Goal: Task Accomplishment & Management: Manage account settings

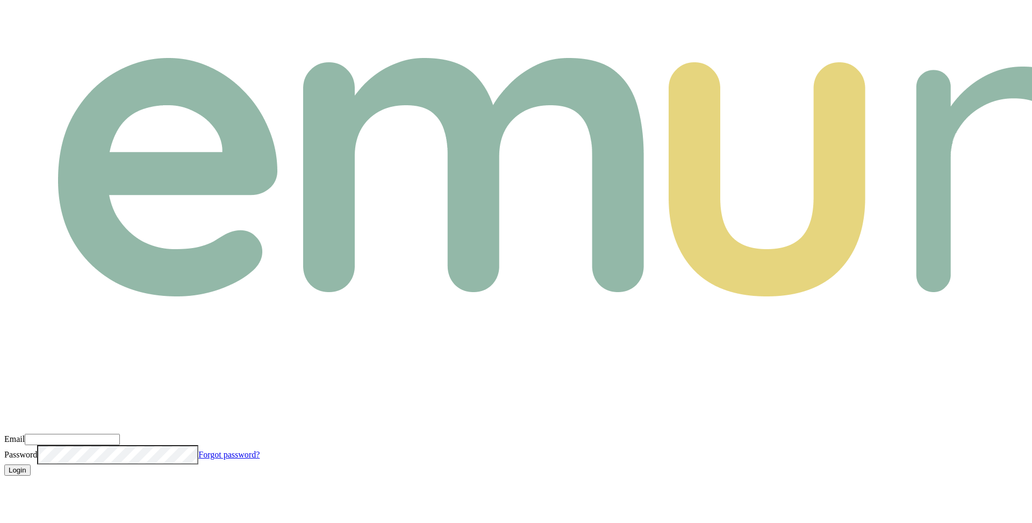
click at [120, 434] on input "Email" at bounding box center [72, 439] width 95 height 11
type input "m@[DOMAIN_NAME]"
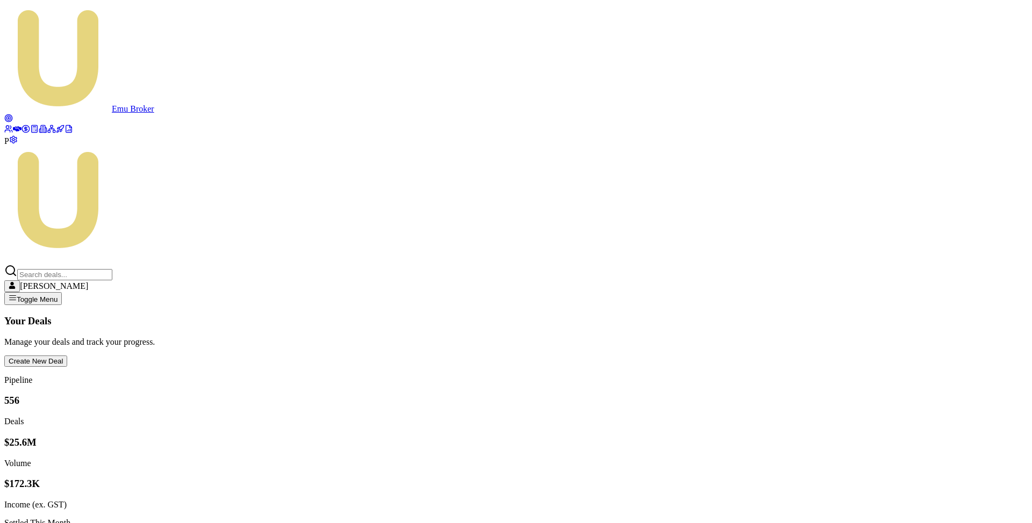
click at [21, 133] on icon at bounding box center [25, 129] width 9 height 9
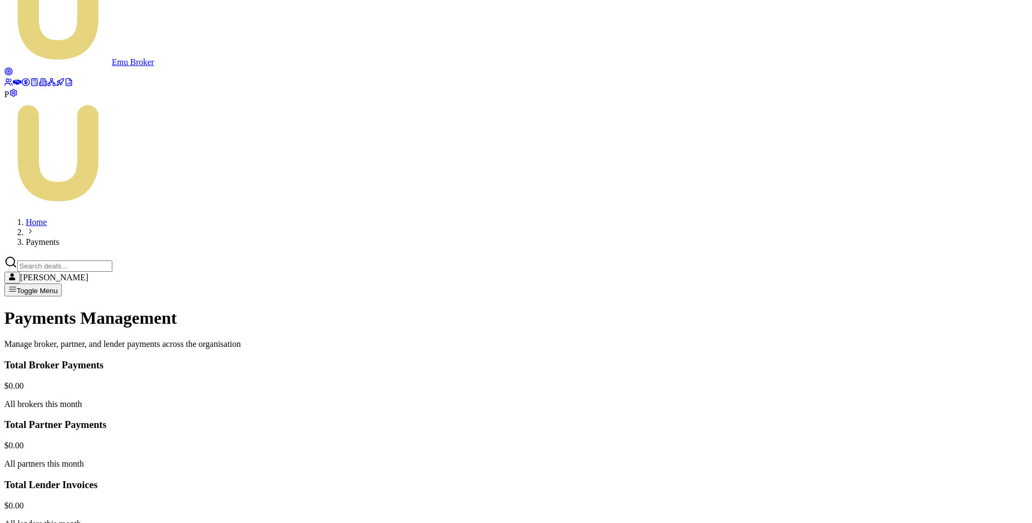
scroll to position [98, 0]
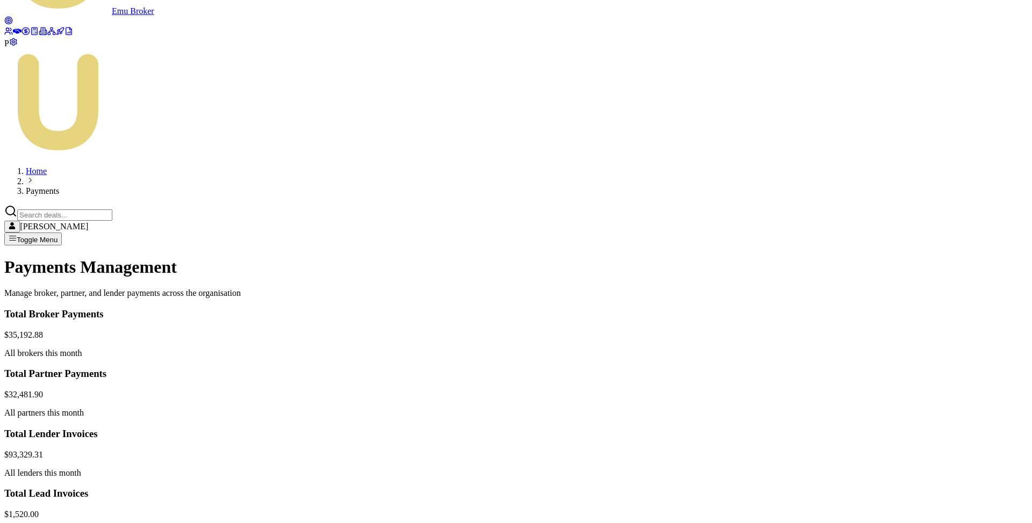
click at [921, 238] on html "Emu Broker P Home Payments [PERSON_NAME] Toggle Menu Payments Management Manage…" at bounding box center [516, 410] width 1032 height 1017
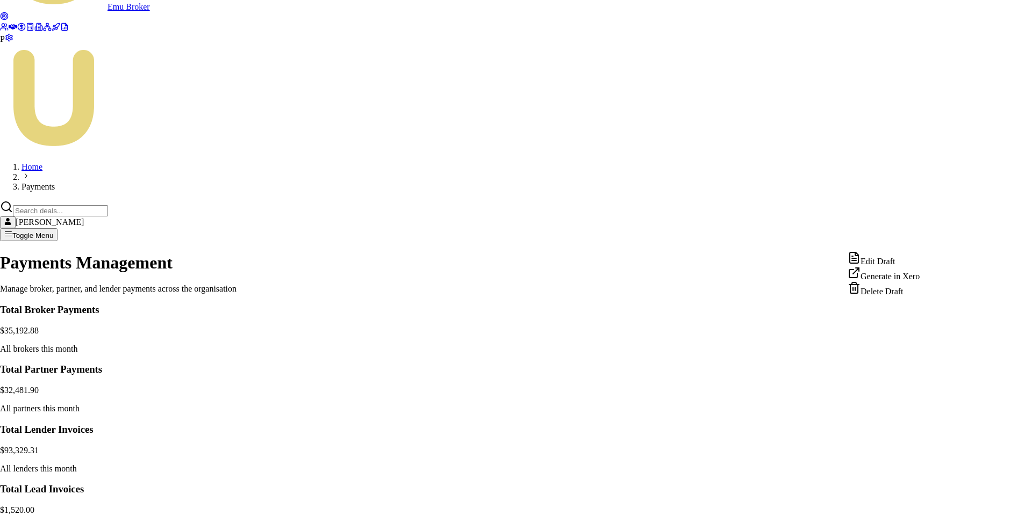
click at [905, 261] on div "Edit Draft" at bounding box center [884, 259] width 72 height 15
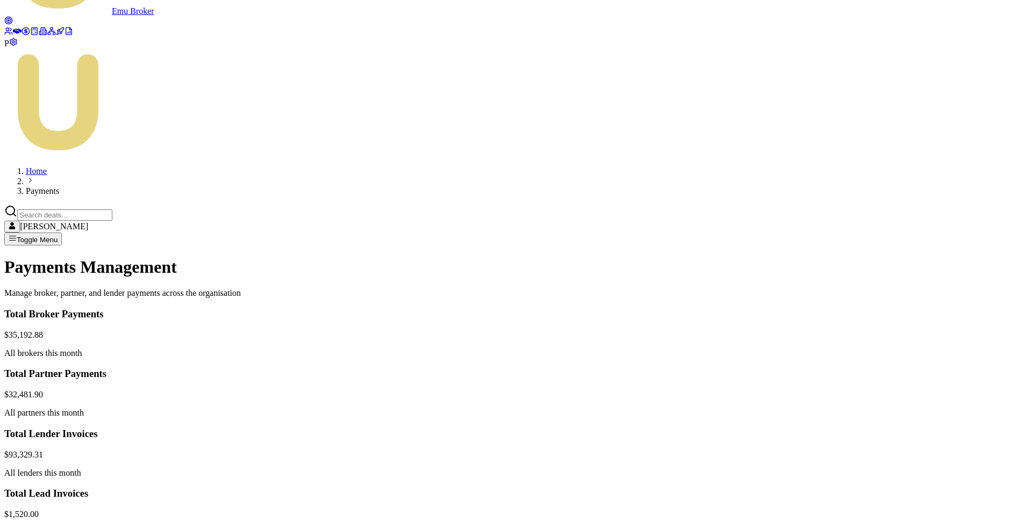
click at [927, 237] on html "Emu Broker P Home Payments [PERSON_NAME] Toggle Menu Payments Management Manage…" at bounding box center [516, 410] width 1032 height 1017
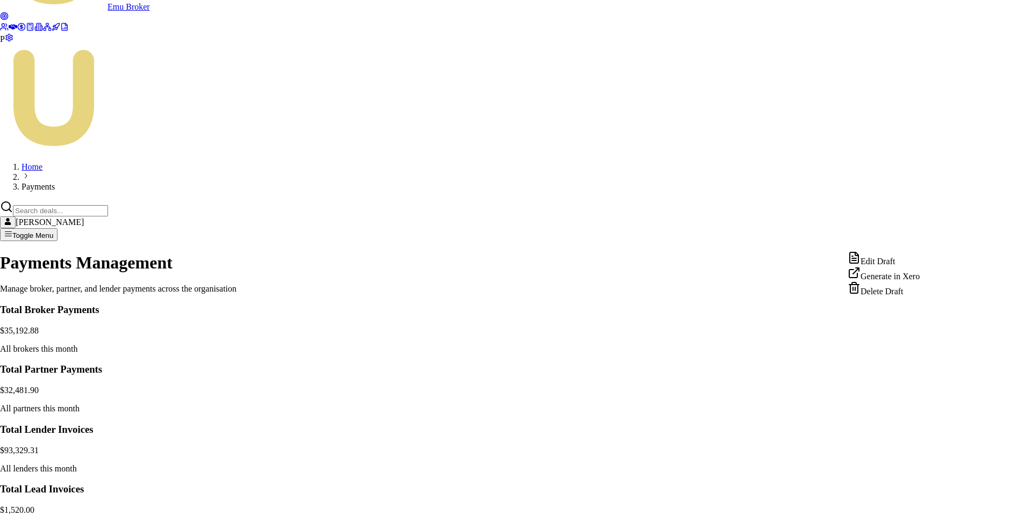
click at [891, 282] on div "Generate in Xero" at bounding box center [884, 274] width 72 height 15
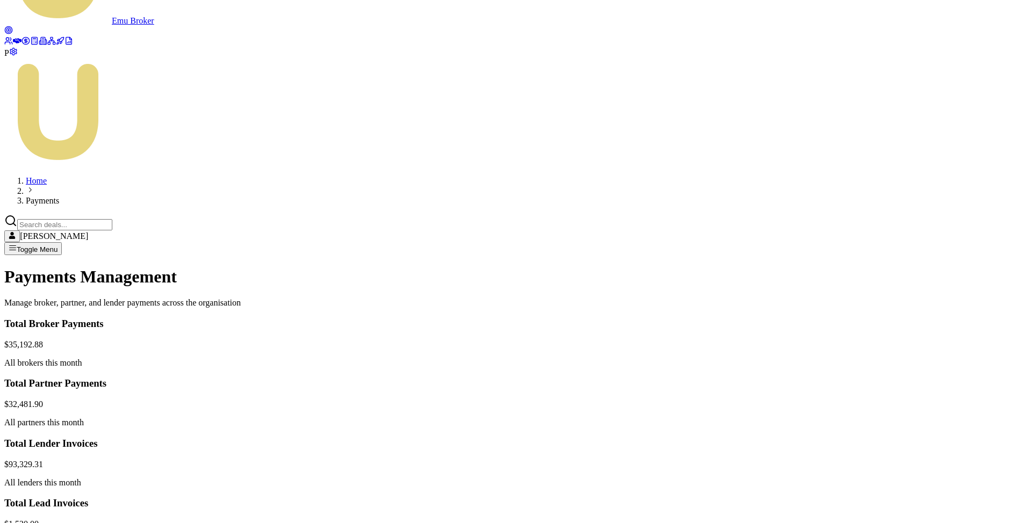
scroll to position [97, 0]
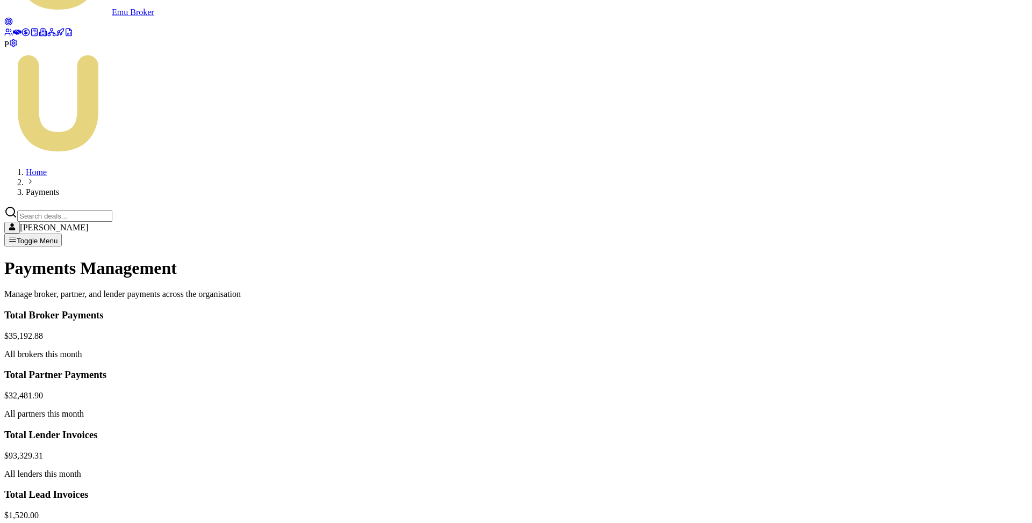
click at [925, 215] on html "Emu Broker P Home Payments [PERSON_NAME] Toggle Menu Payments Management Manage…" at bounding box center [516, 411] width 1032 height 1017
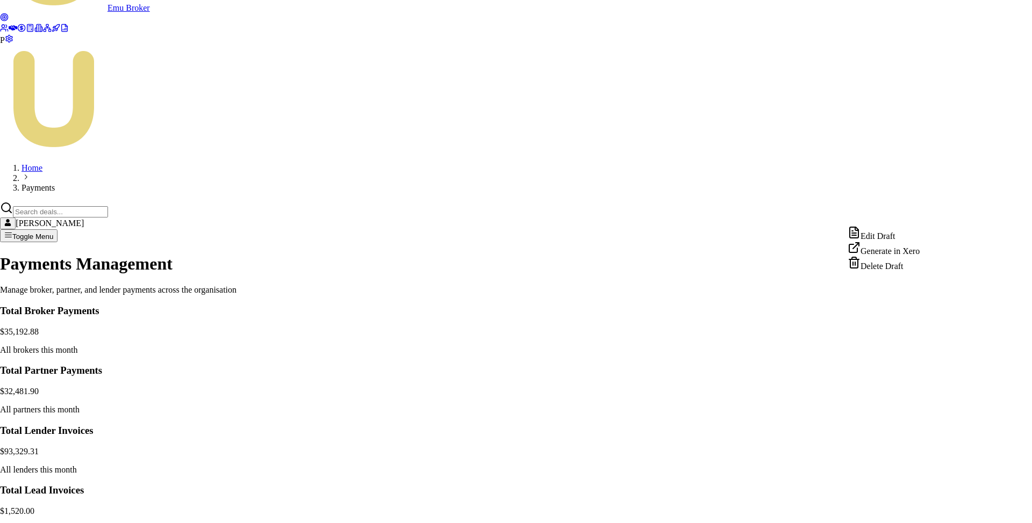
click at [902, 235] on div "Edit Draft" at bounding box center [884, 233] width 72 height 15
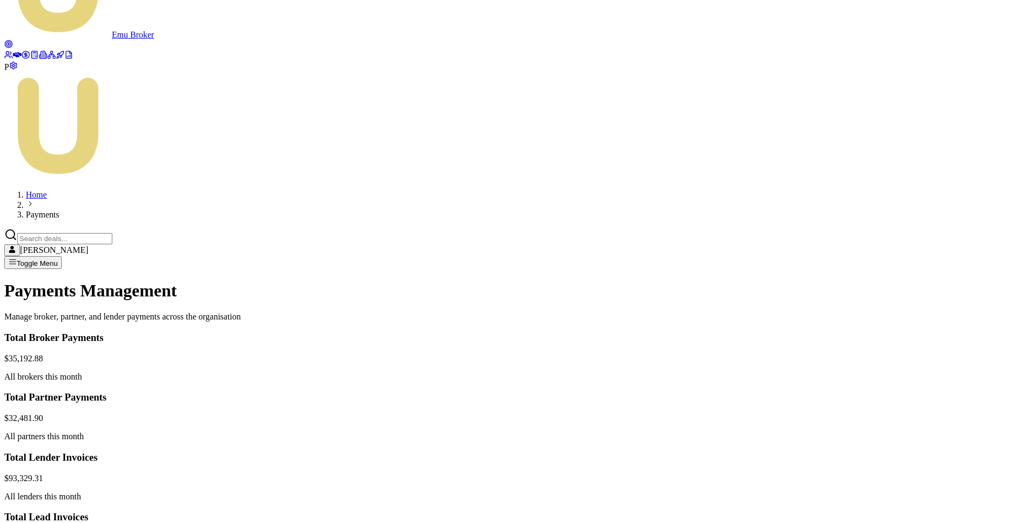
scroll to position [120, 0]
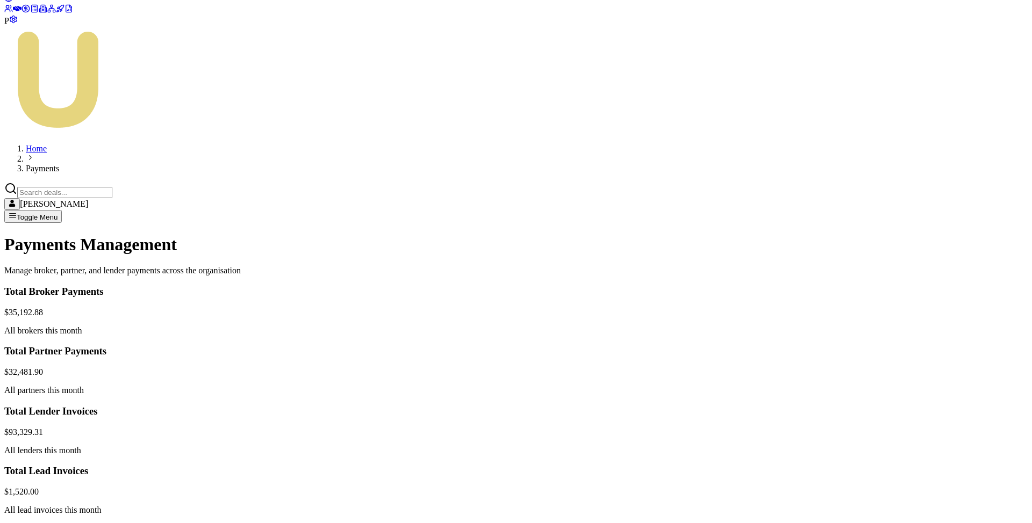
click at [923, 298] on html "Emu Broker P Home Payments [PERSON_NAME] Toggle Menu Payments Management Manage…" at bounding box center [516, 388] width 1032 height 1017
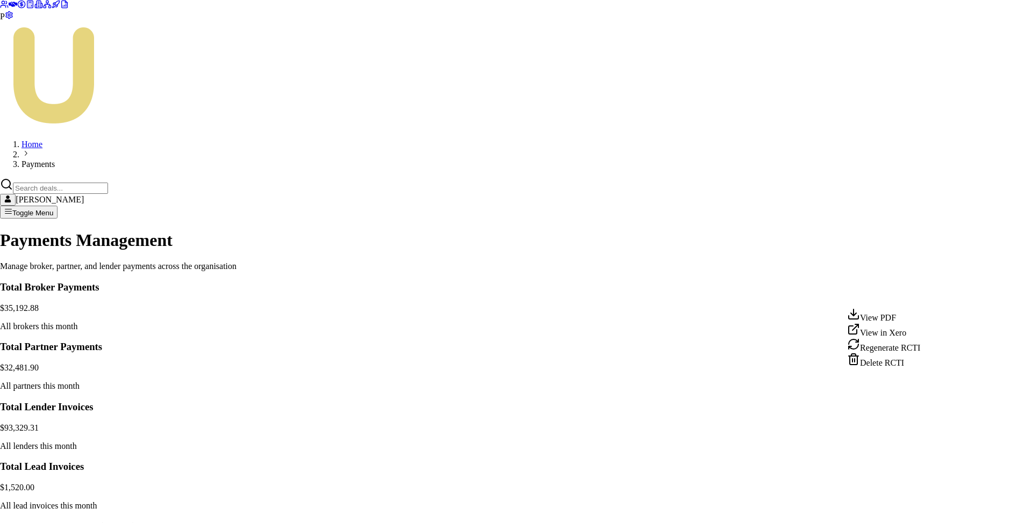
click at [884, 319] on div "View PDF" at bounding box center [883, 315] width 73 height 15
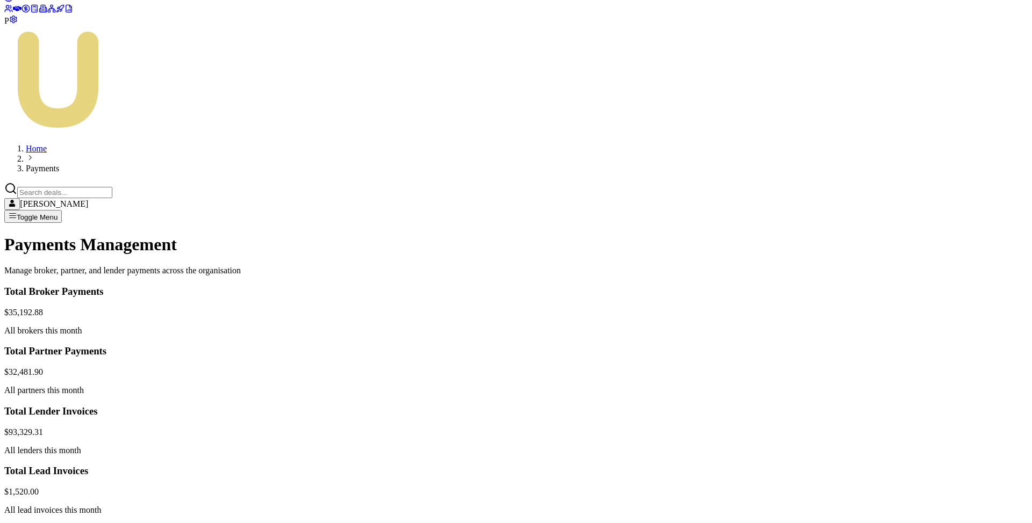
scroll to position [0, 0]
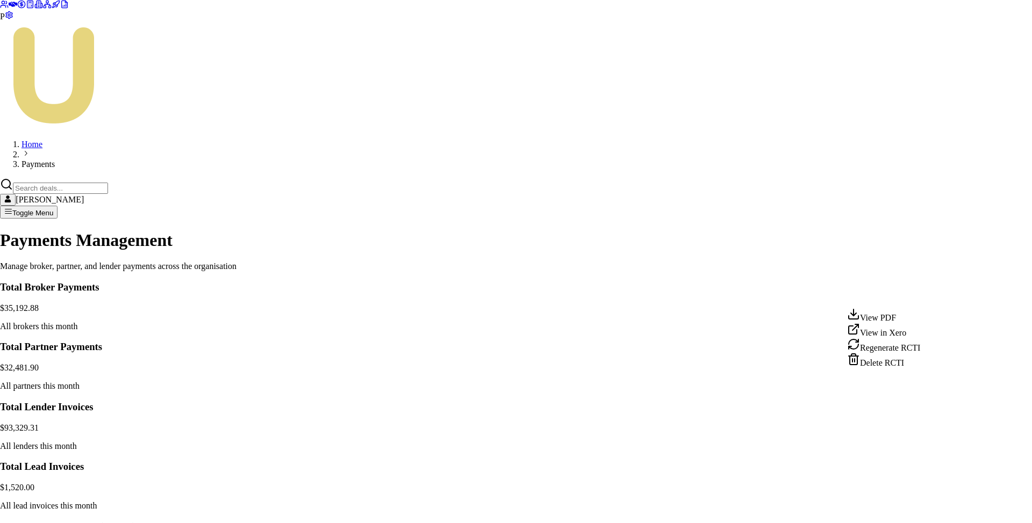
click at [928, 297] on html "Emu Broker P Home Payments [PERSON_NAME] Toggle Menu Payments Management Manage…" at bounding box center [516, 386] width 1032 height 1013
click at [894, 321] on div "View PDF" at bounding box center [883, 315] width 73 height 15
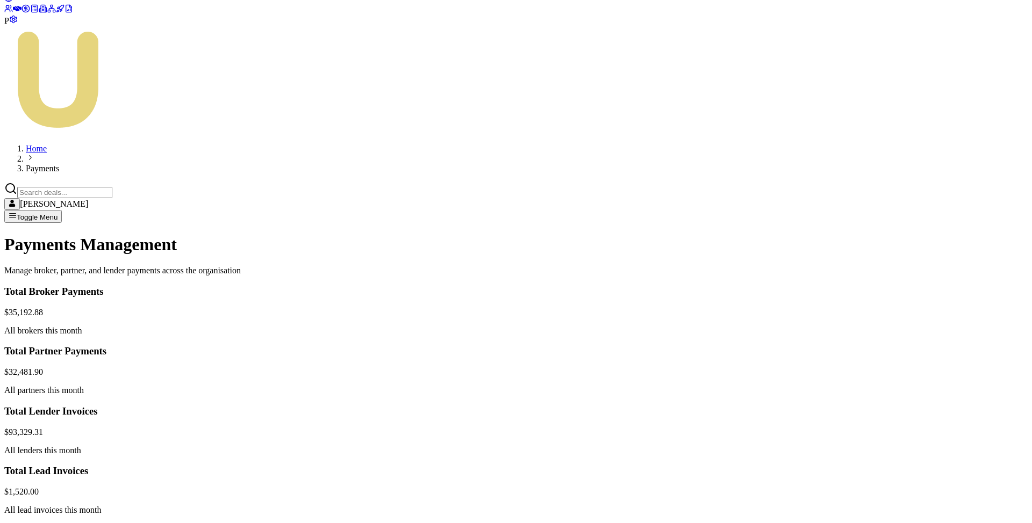
copy div "2,119.22"
drag, startPoint x: 698, startPoint y: 296, endPoint x: 726, endPoint y: 297, distance: 28.0
click at [925, 270] on html "Emu Broker P Home Payments [PERSON_NAME] Toggle Menu Payments Management Manage…" at bounding box center [516, 388] width 1032 height 1017
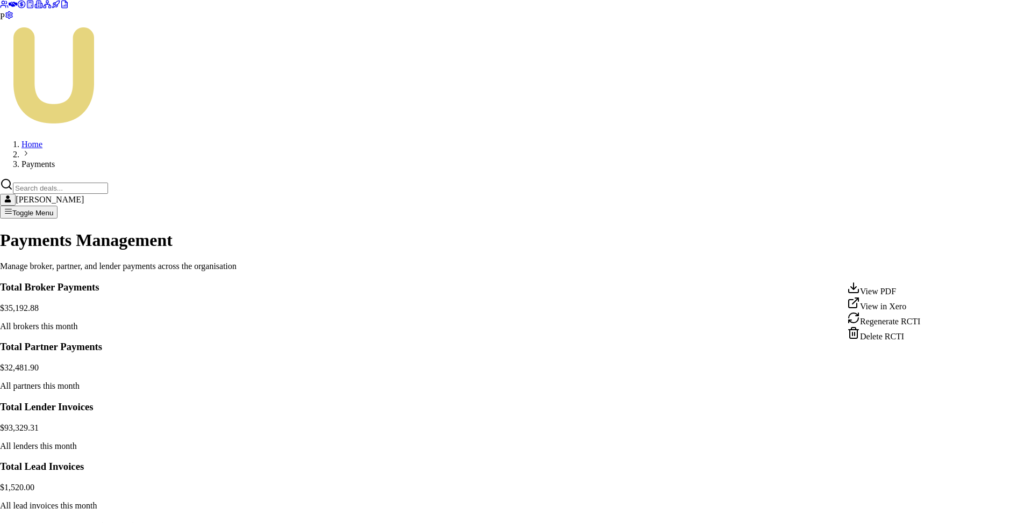
click at [899, 291] on div "View PDF" at bounding box center [883, 289] width 73 height 15
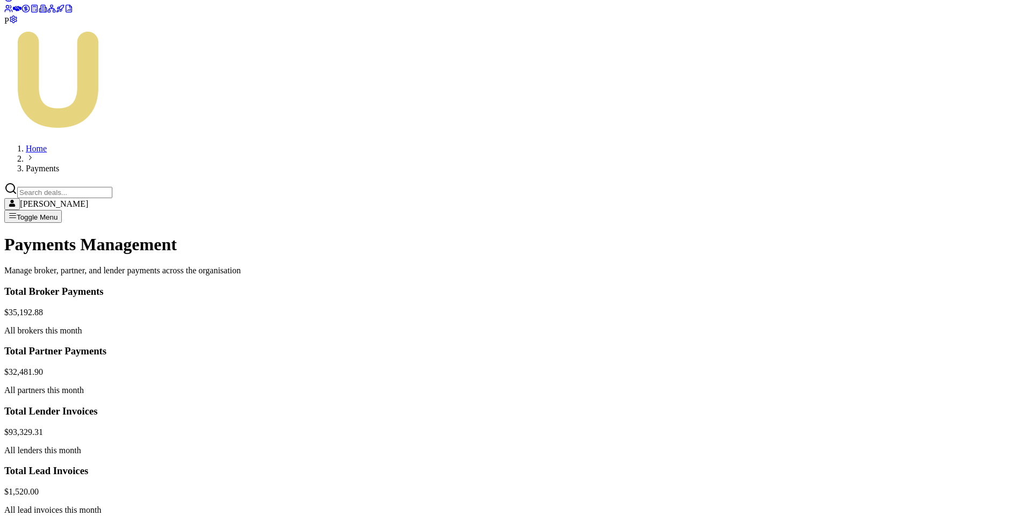
drag, startPoint x: 699, startPoint y: 271, endPoint x: 730, endPoint y: 271, distance: 31.2
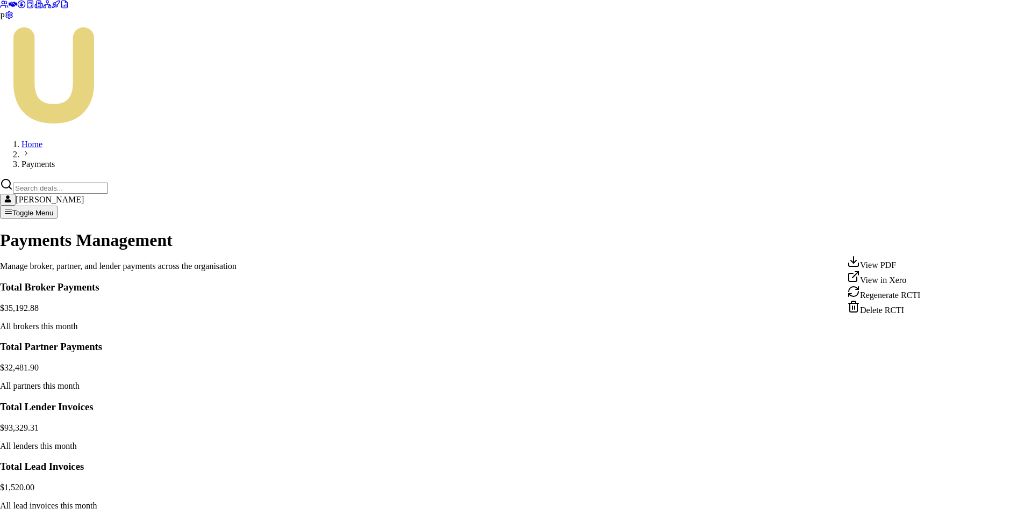
click at [925, 242] on html "Emu Broker P Home Payments [PERSON_NAME] Toggle Menu Payments Management Manage…" at bounding box center [516, 386] width 1032 height 1013
click at [901, 266] on div "View PDF" at bounding box center [883, 262] width 73 height 15
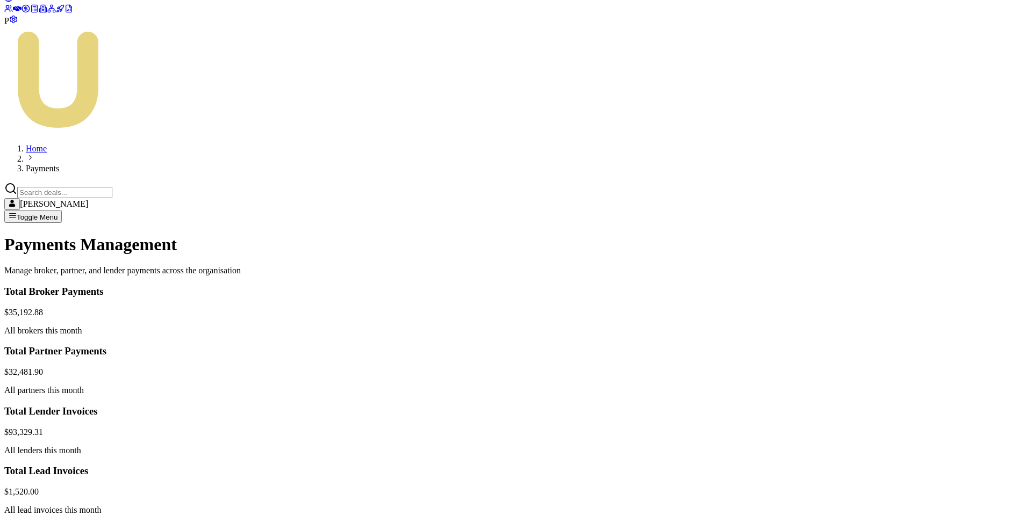
drag, startPoint x: 698, startPoint y: 245, endPoint x: 728, endPoint y: 242, distance: 30.2
copy div "1,760.00"
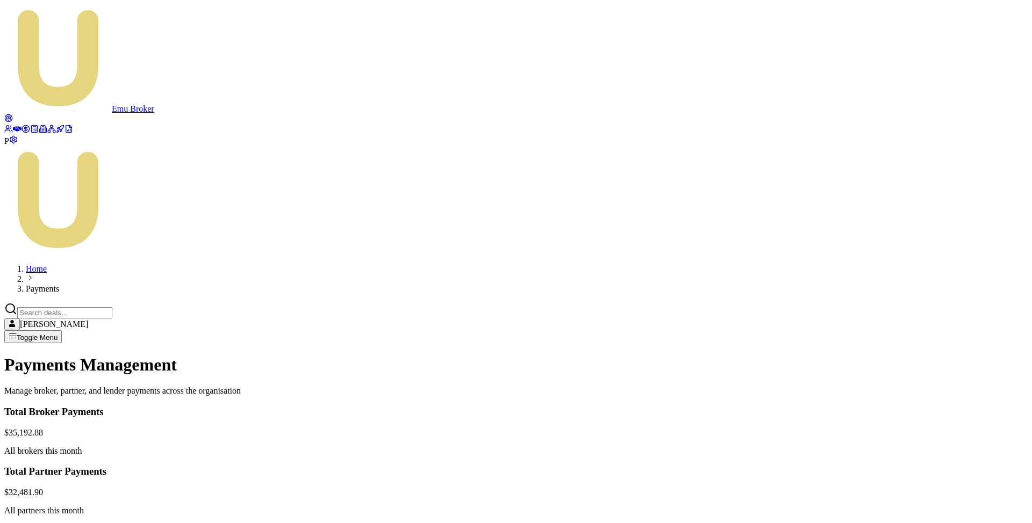
click at [406, 355] on main "Payments Management Manage broker, partner, and lender payments across the orga…" at bounding box center [515, 523] width 1023 height 336
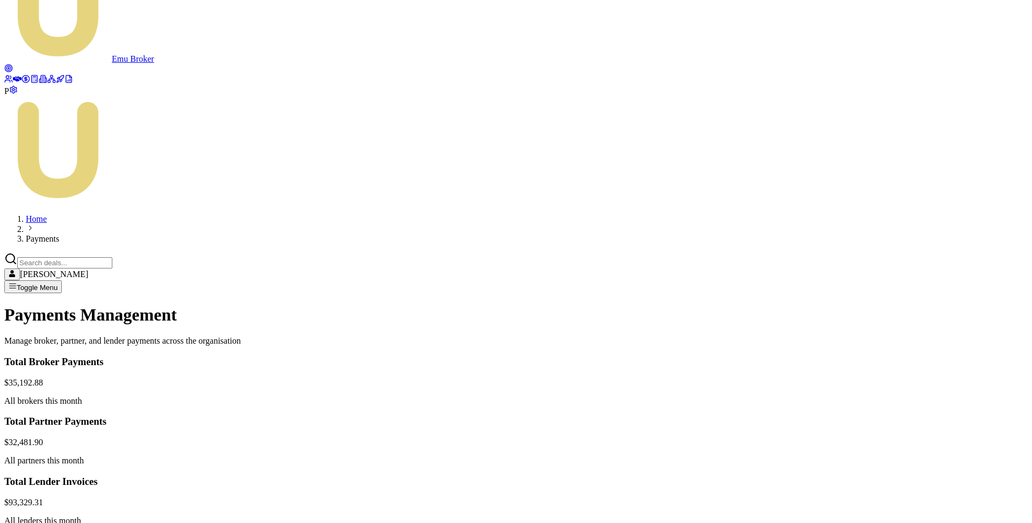
scroll to position [95, 0]
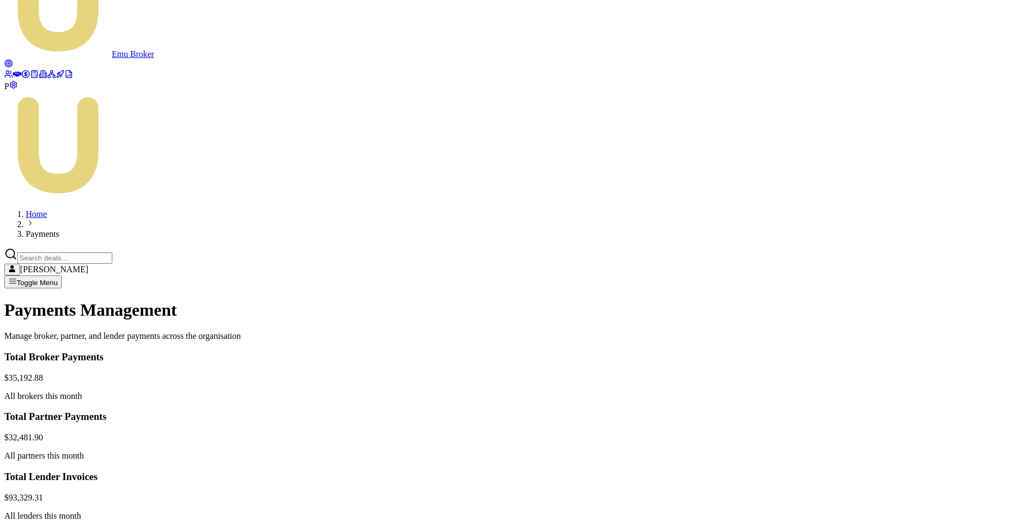
scroll to position [75, 0]
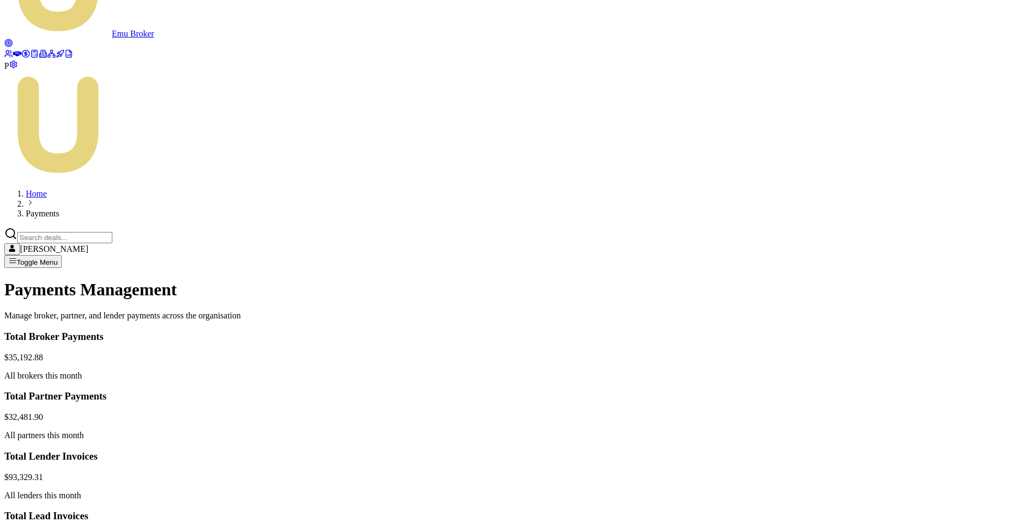
click at [927, 315] on html "Emu Broker P Home Payments [PERSON_NAME] Toggle Menu Payments Management Manage…" at bounding box center [516, 433] width 1032 height 1017
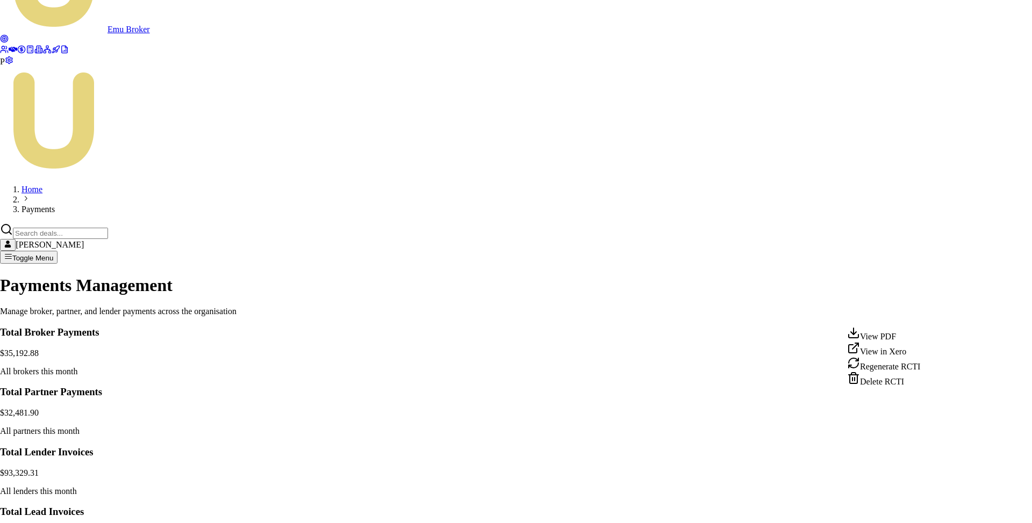
click at [888, 387] on div "Delete RCTI" at bounding box center [883, 379] width 73 height 15
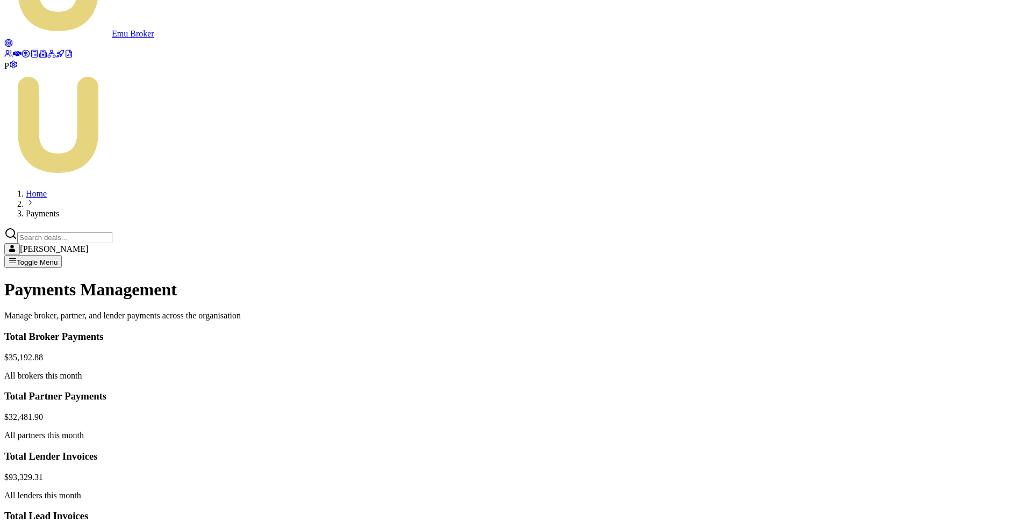
scroll to position [0, 0]
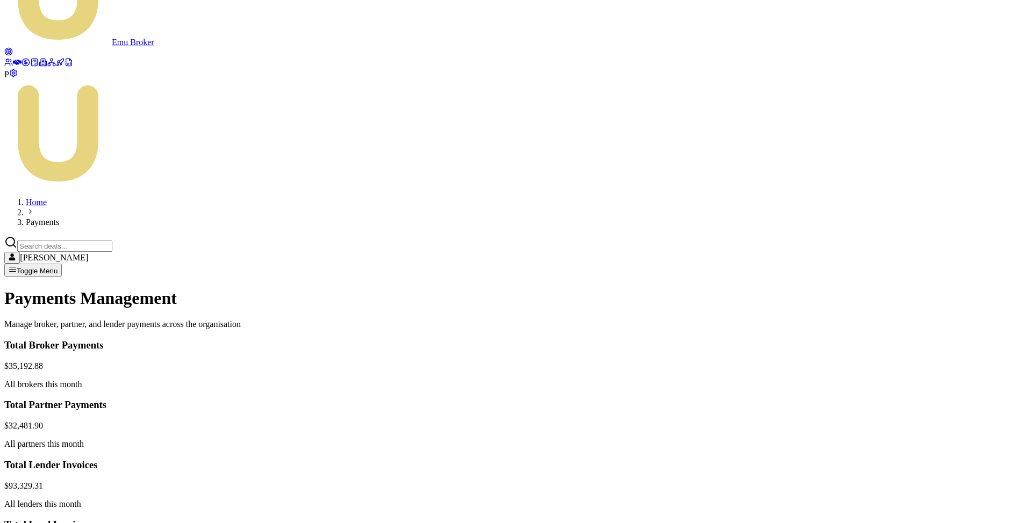
scroll to position [101, 0]
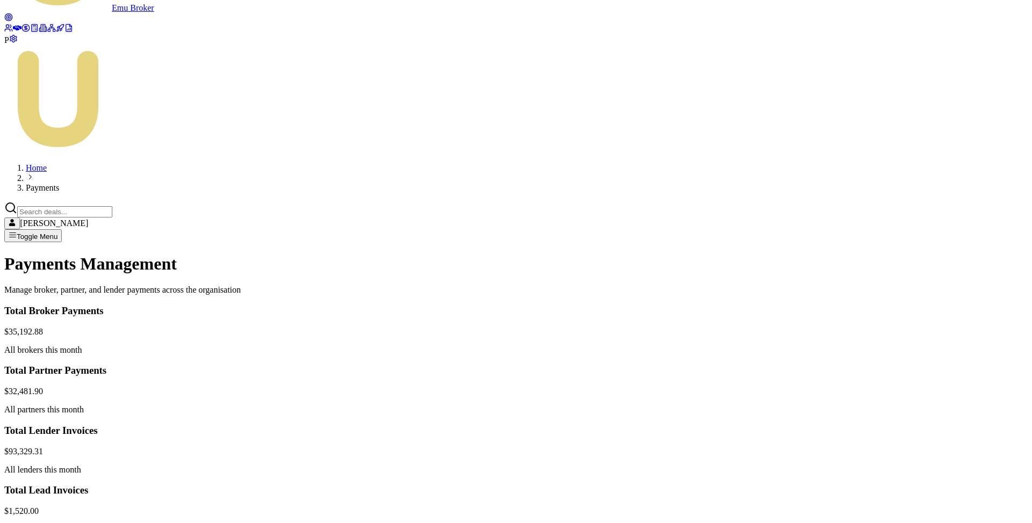
drag, startPoint x: 288, startPoint y: 313, endPoint x: 436, endPoint y: 316, distance: 148.9
copy td "[DEMOGRAPHIC_DATA][PERSON_NAME] ACCOUNTANTS PTY LTD"
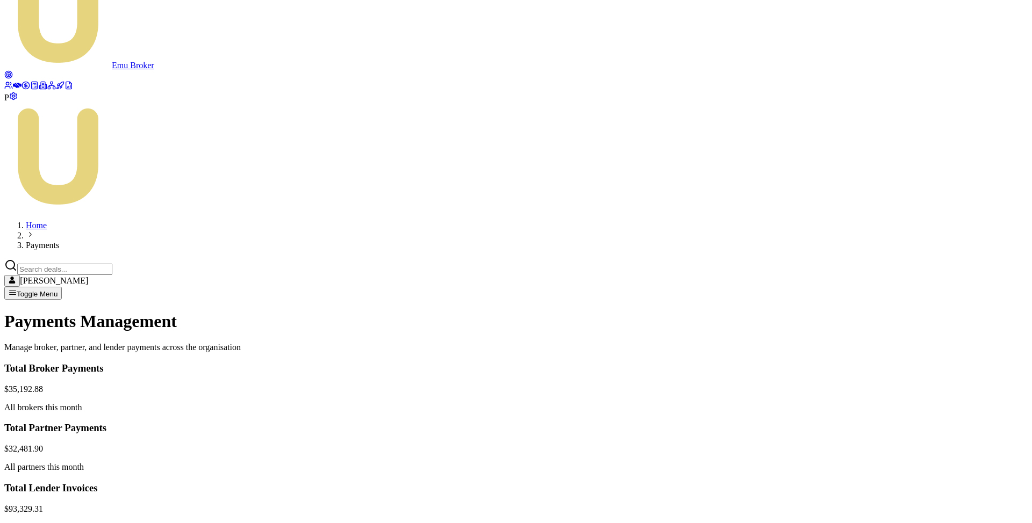
scroll to position [77, 0]
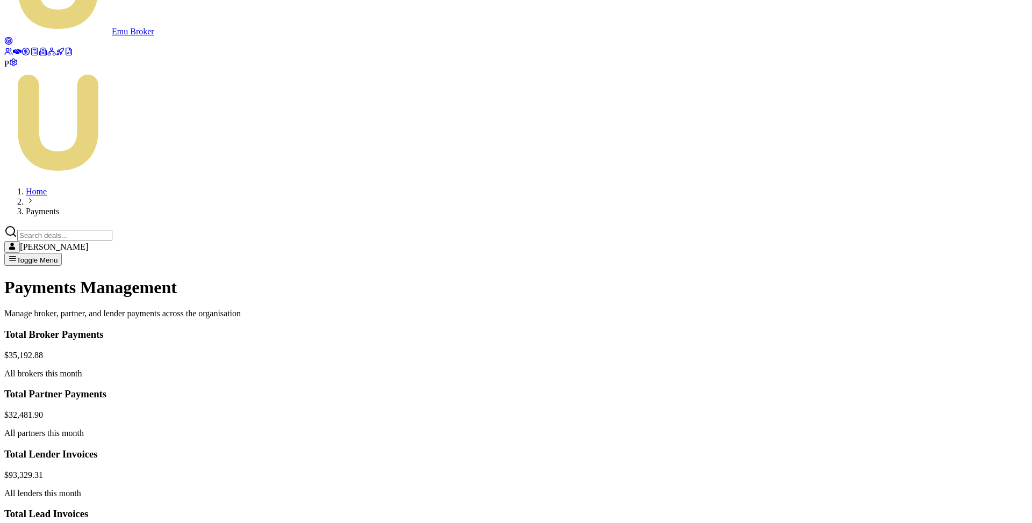
click at [927, 342] on html "Emu Broker P Home Payments [PERSON_NAME] Toggle Menu Payments Management Manage…" at bounding box center [516, 431] width 1032 height 1017
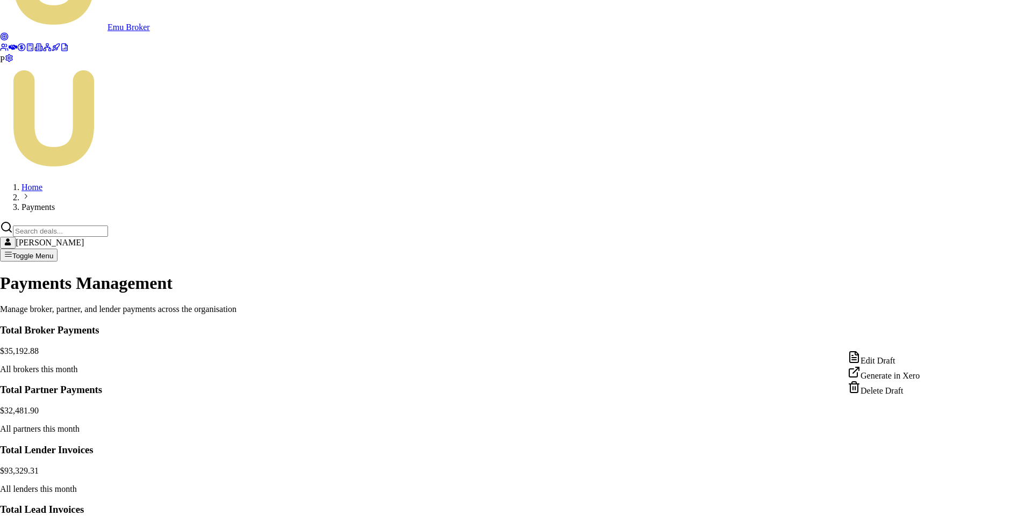
click at [899, 360] on div "Edit Draft" at bounding box center [884, 358] width 72 height 15
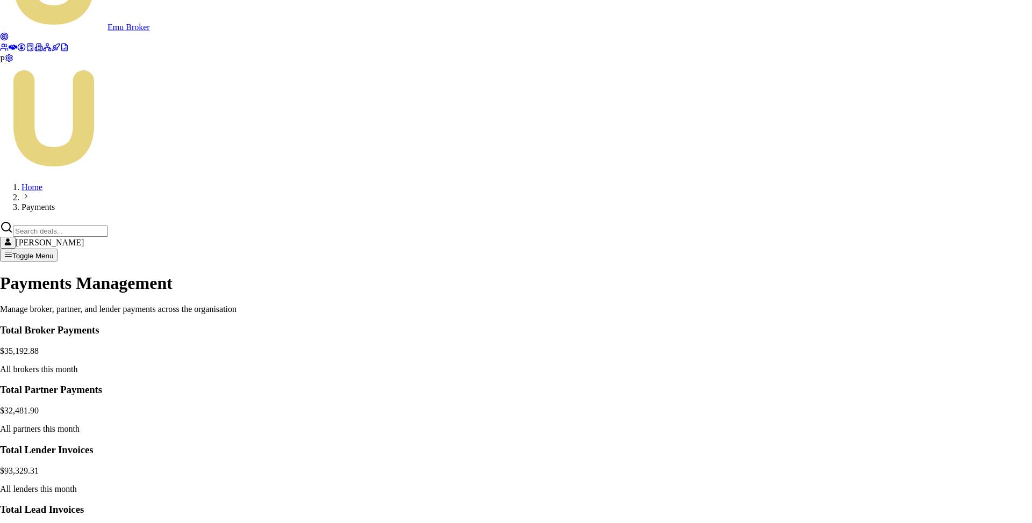
paste input "[DEMOGRAPHIC_DATA][PERSON_NAME] ACCOUNTANTS PTY LTD"
drag, startPoint x: 350, startPoint y: 224, endPoint x: 297, endPoint y: 225, distance: 53.8
copy td "D-V9LAUSBBX4"
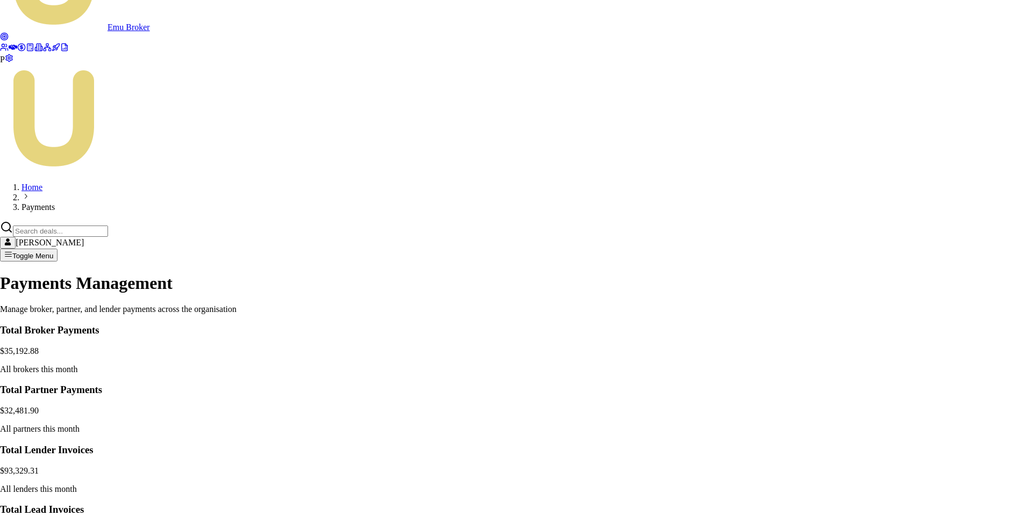
paste input "D-V9LAUSBBX4"
drag, startPoint x: 384, startPoint y: 320, endPoint x: 455, endPoint y: 321, distance: 71.0
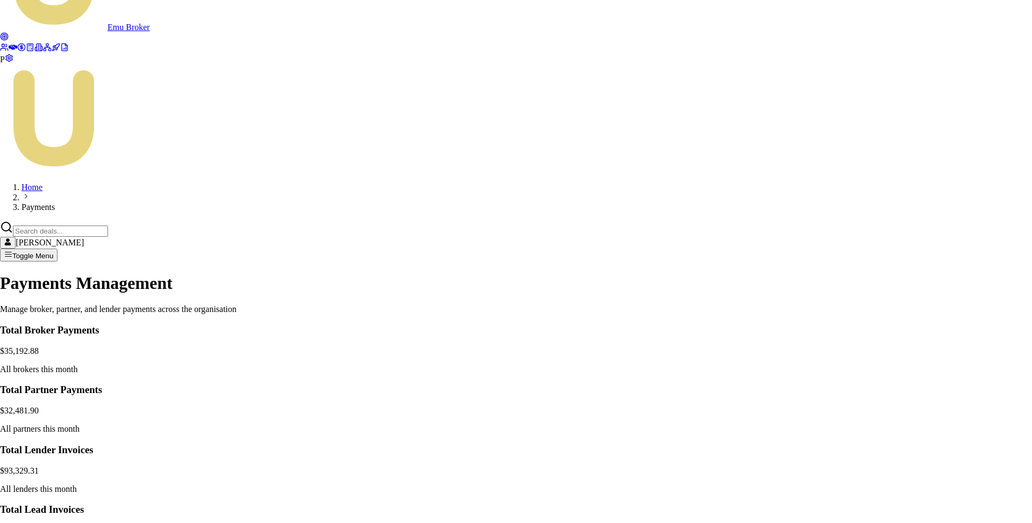
type input "D-V9LAUSBBX4 // [DEMOGRAPHIC_DATA][PERSON_NAME] ACCOUNTANTS PTY LTD Referral Fee"
drag, startPoint x: 635, startPoint y: 318, endPoint x: 656, endPoint y: 318, distance: 20.4
type input "450"
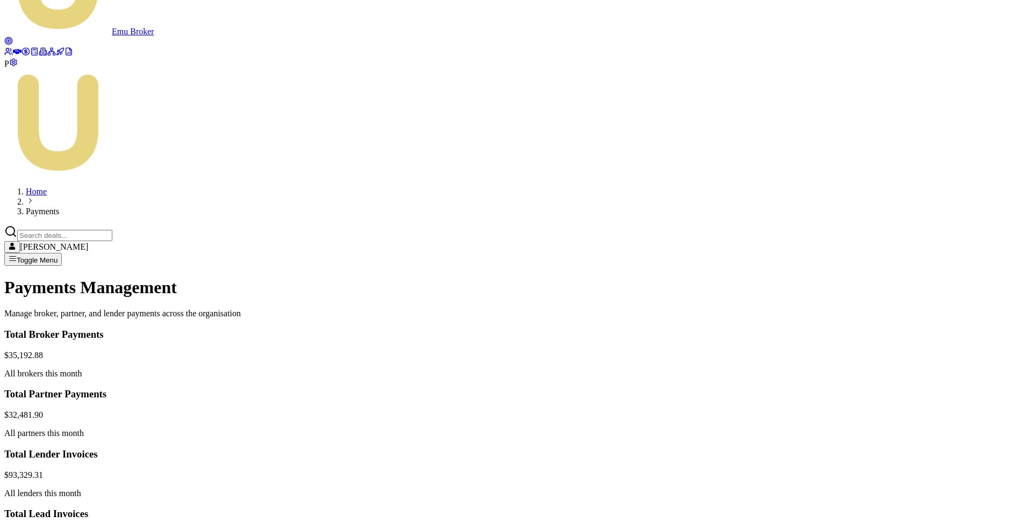
click at [923, 337] on html "Emu Broker P Home Payments [PERSON_NAME] Toggle Menu Payments Management Manage…" at bounding box center [516, 431] width 1032 height 1017
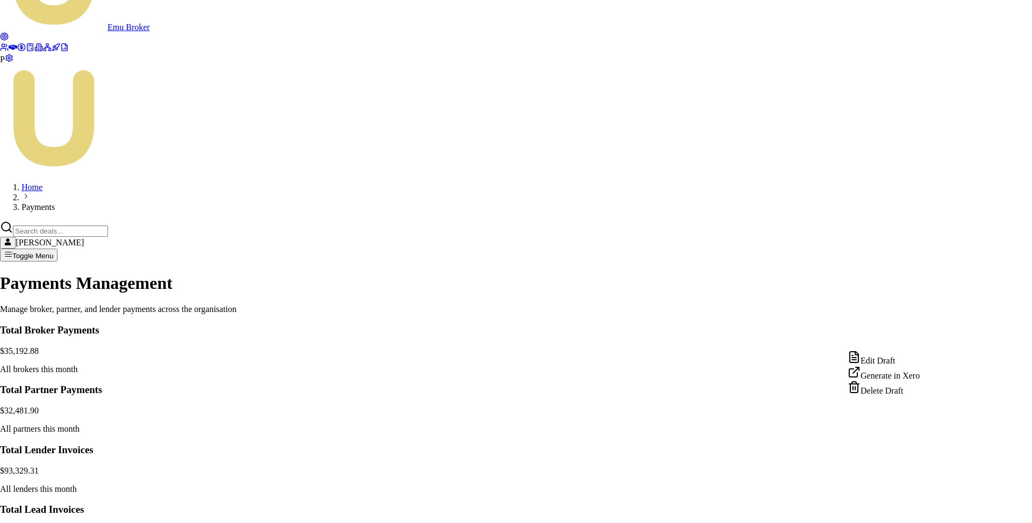
click at [902, 381] on div "Generate in Xero" at bounding box center [884, 373] width 72 height 15
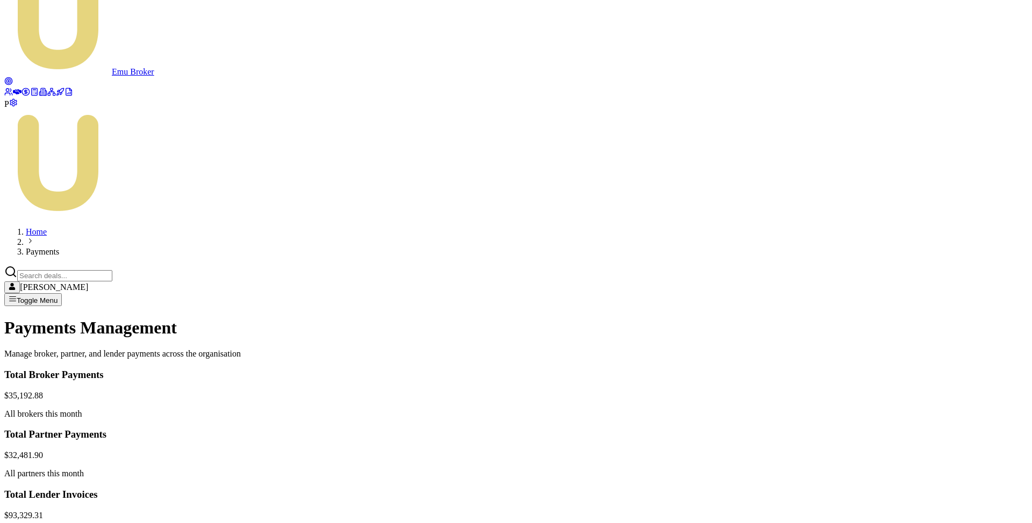
scroll to position [67, 0]
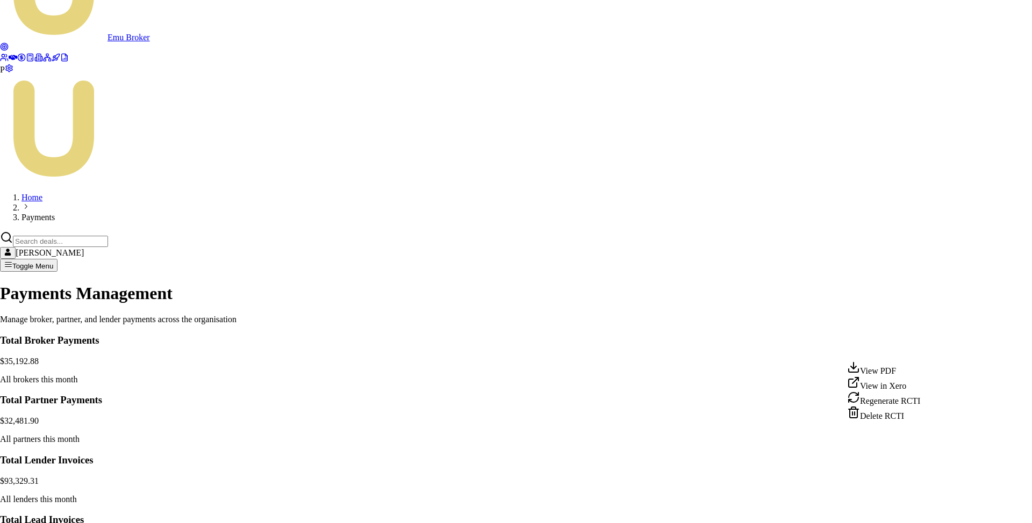
click at [930, 348] on html "Emu Broker P Home Payments [PERSON_NAME] Toggle Menu Payments Management Manage…" at bounding box center [516, 439] width 1032 height 1013
click at [896, 372] on div "View PDF" at bounding box center [883, 368] width 73 height 15
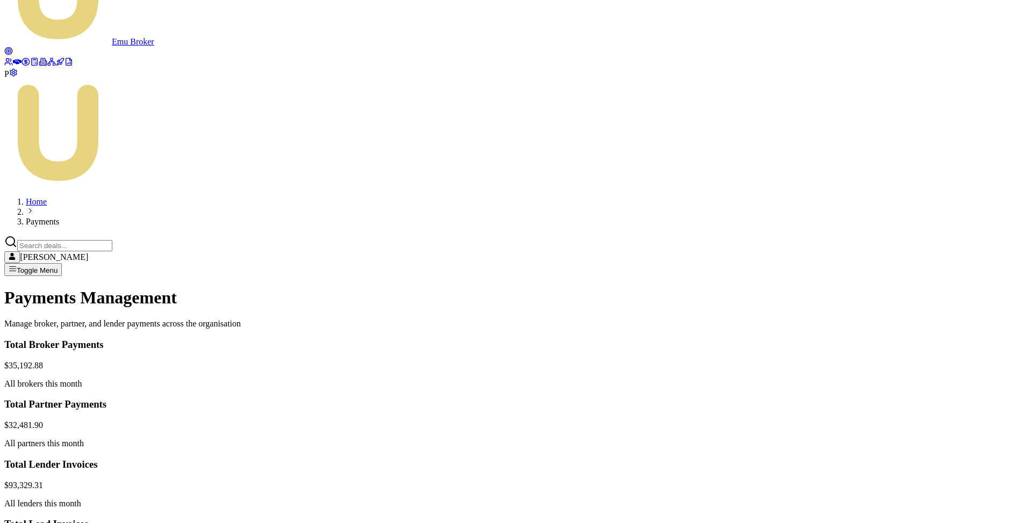
scroll to position [0, 0]
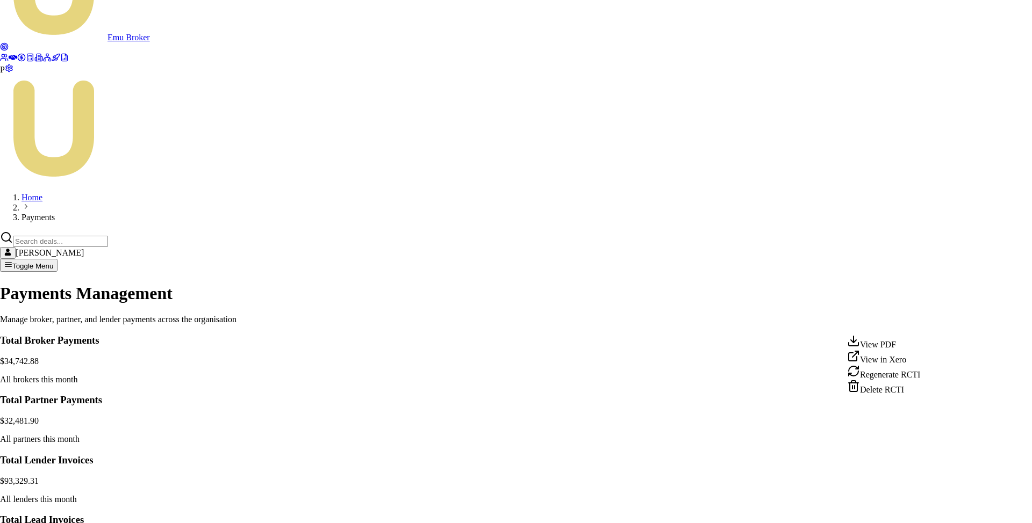
click at [925, 324] on html "Emu Broker P Home Payments [PERSON_NAME] Toggle Menu Payments Management Manage…" at bounding box center [516, 439] width 1032 height 1013
click at [889, 345] on div "View PDF" at bounding box center [883, 342] width 73 height 15
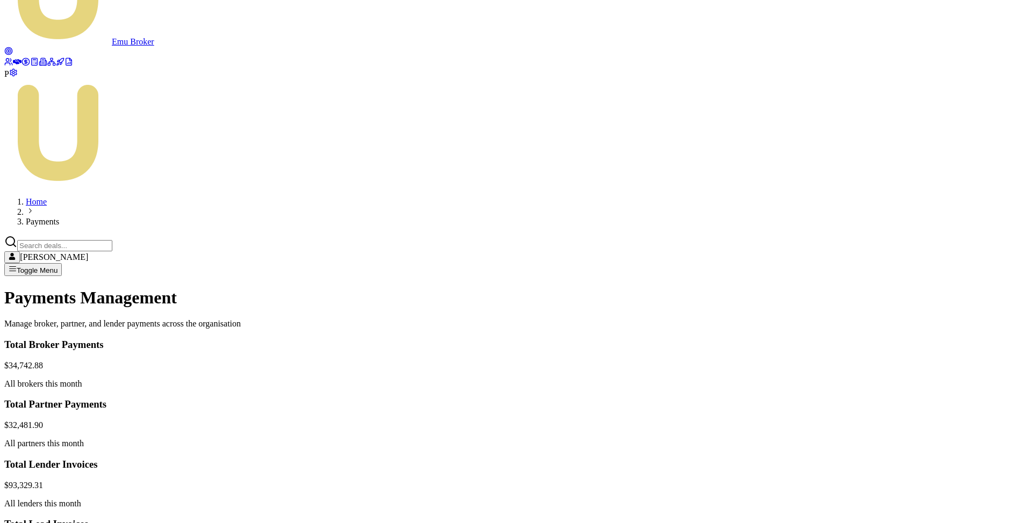
click at [929, 353] on html "Emu Broker P Home Payments [PERSON_NAME] Toggle Menu Payments Management Manage…" at bounding box center [516, 441] width 1032 height 1017
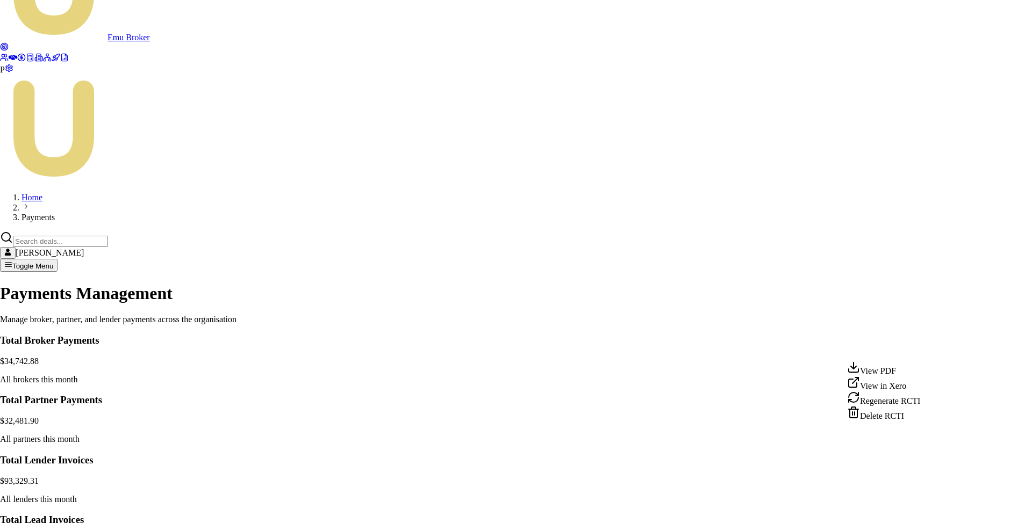
click at [924, 348] on html "Emu Broker P Home Payments [PERSON_NAME] Toggle Menu Payments Management Manage…" at bounding box center [516, 439] width 1032 height 1013
click at [899, 375] on div "View PDF" at bounding box center [883, 368] width 73 height 15
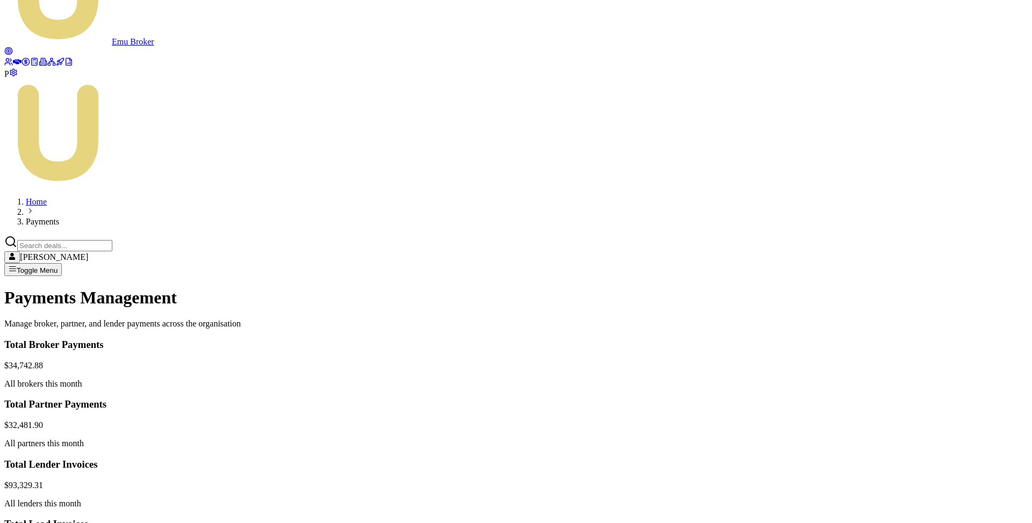
click at [474, 288] on main "Payments Management Manage broker, partner, and lender payments across the orga…" at bounding box center [515, 456] width 1023 height 336
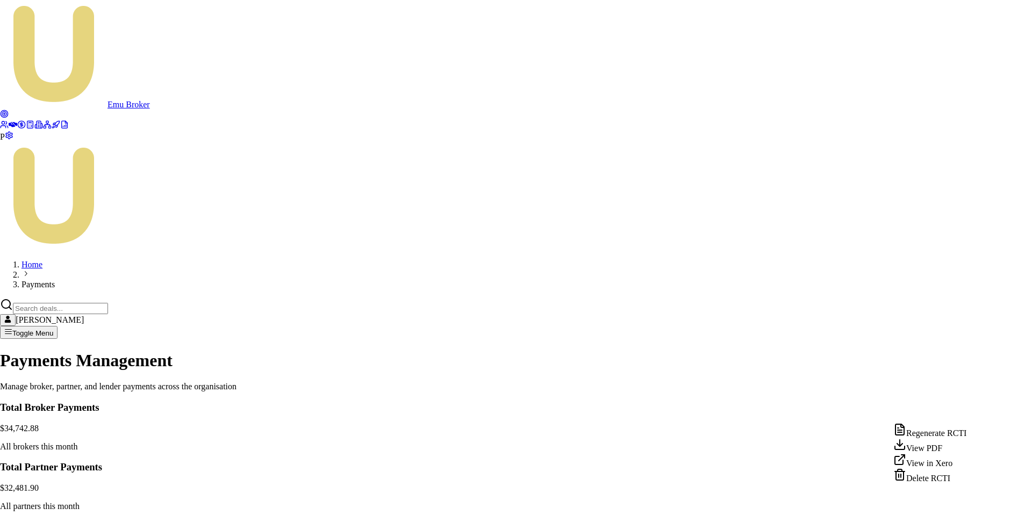
click at [937, 454] on div "View PDF" at bounding box center [929, 446] width 73 height 15
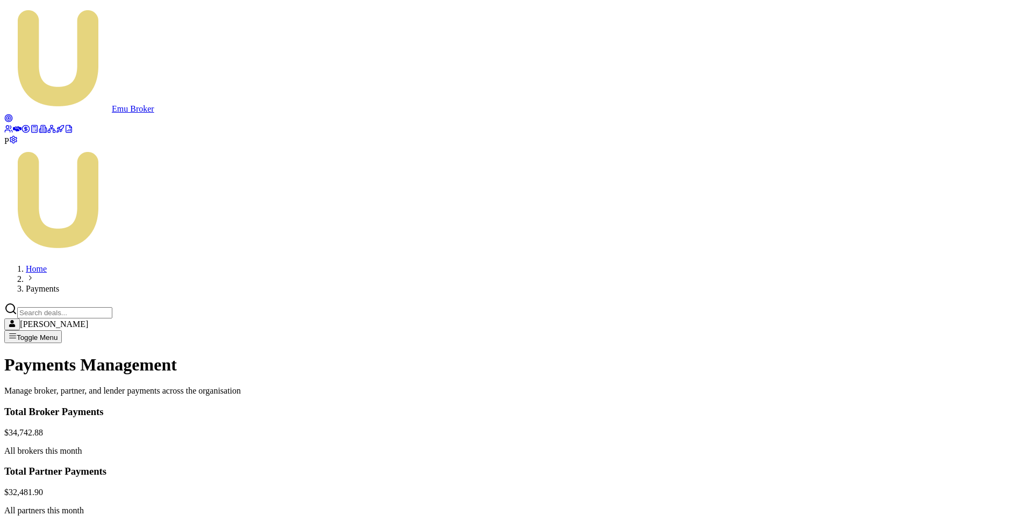
click at [21, 133] on icon at bounding box center [25, 129] width 9 height 9
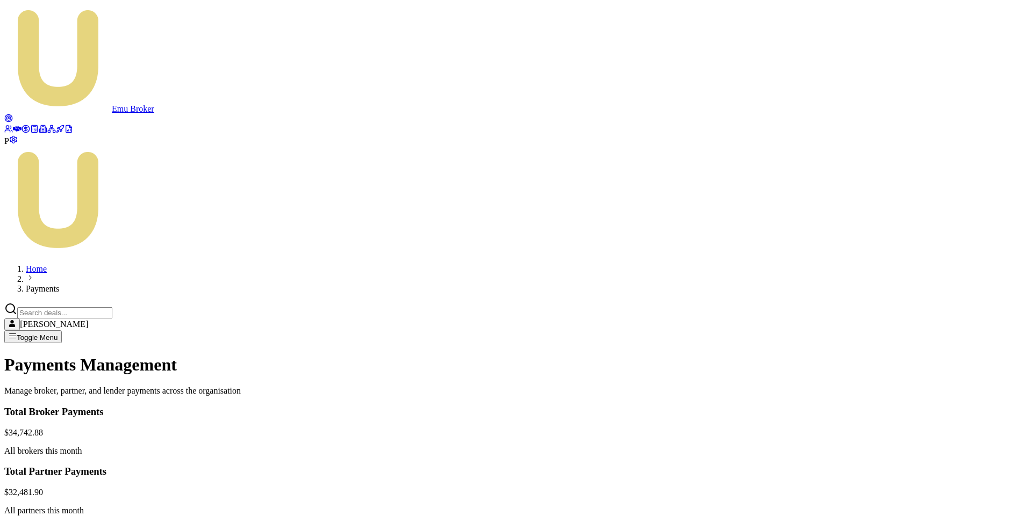
scroll to position [48, 0]
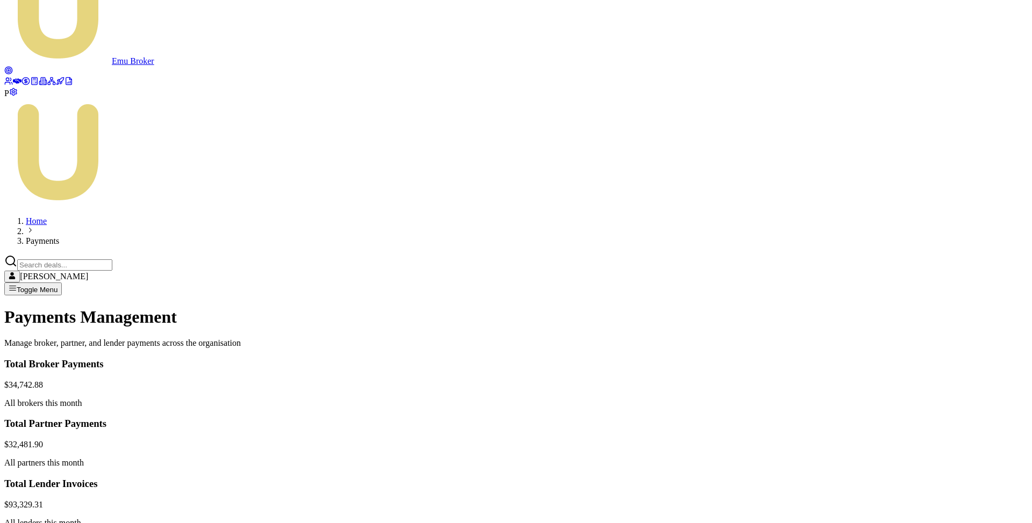
click at [925, 316] on html "Emu Broker P Home Payments [PERSON_NAME] Toggle Menu Payments Management Manage…" at bounding box center [516, 460] width 1032 height 1017
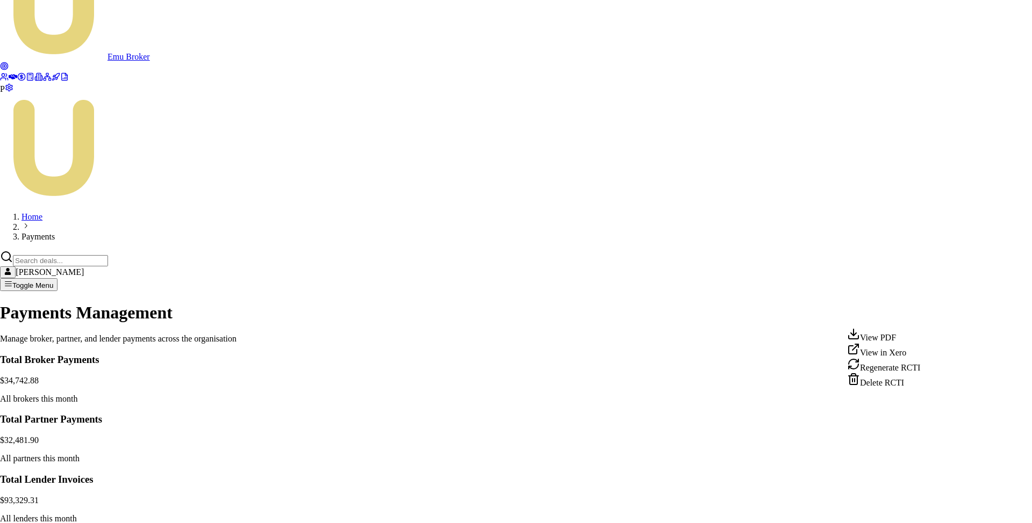
click at [899, 340] on div "View PDF" at bounding box center [883, 335] width 73 height 15
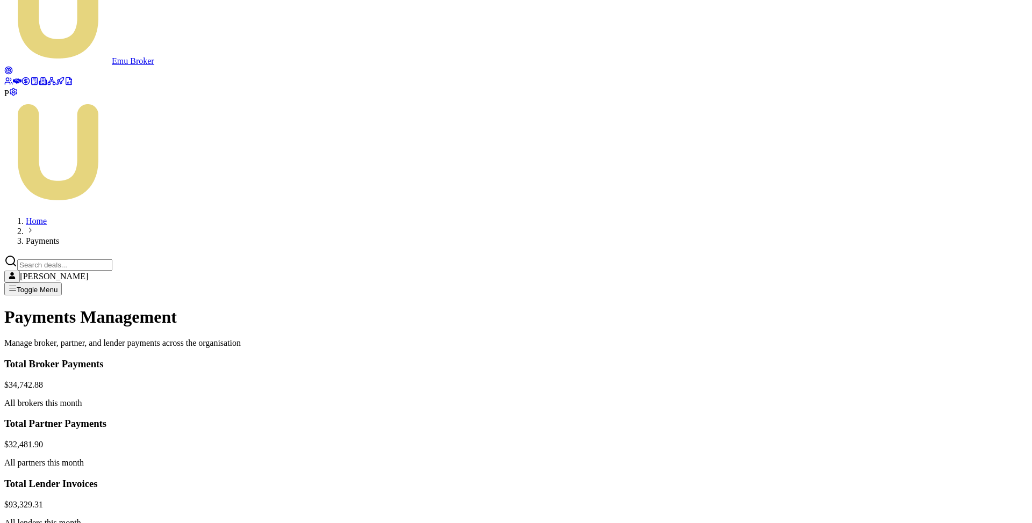
scroll to position [0, 0]
drag, startPoint x: 699, startPoint y: 319, endPoint x: 727, endPoint y: 317, distance: 28.0
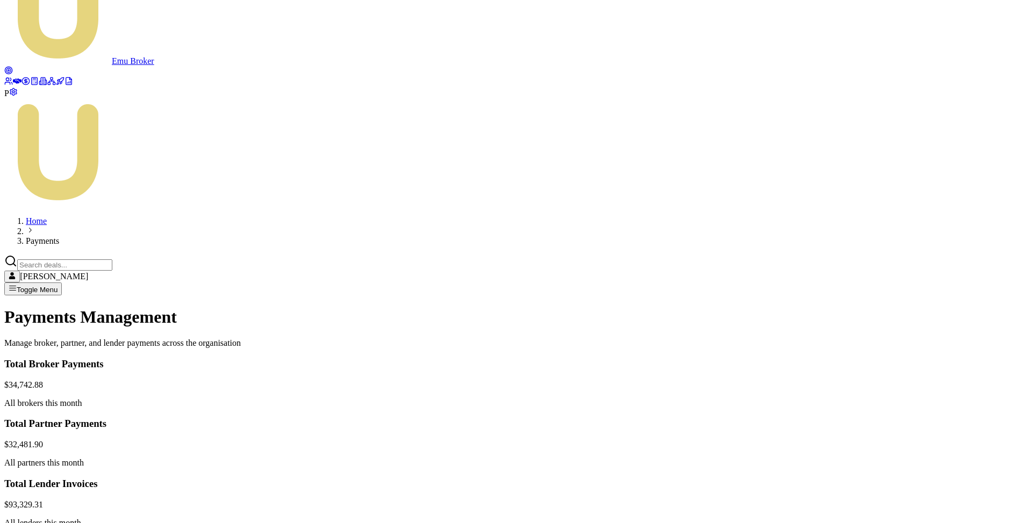
copy div "1,760.00"
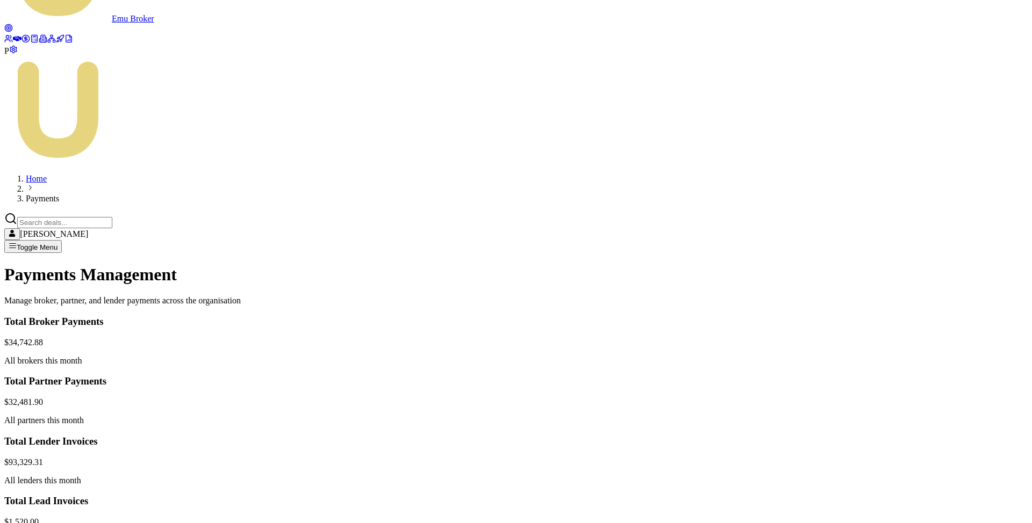
scroll to position [120, 0]
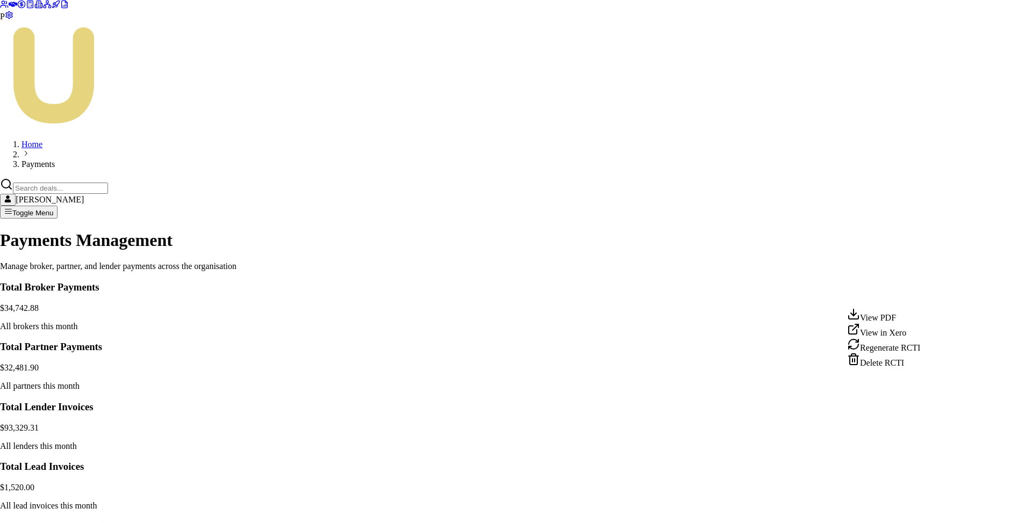
click at [928, 296] on html "Emu Broker P Home Payments [PERSON_NAME] Toggle Menu Payments Management Manage…" at bounding box center [516, 386] width 1032 height 1013
click at [927, 297] on html "Emu Broker P Home Payments [PERSON_NAME] Toggle Menu Payments Management Manage…" at bounding box center [516, 386] width 1032 height 1013
click at [907, 338] on div "View in Xero" at bounding box center [883, 330] width 73 height 15
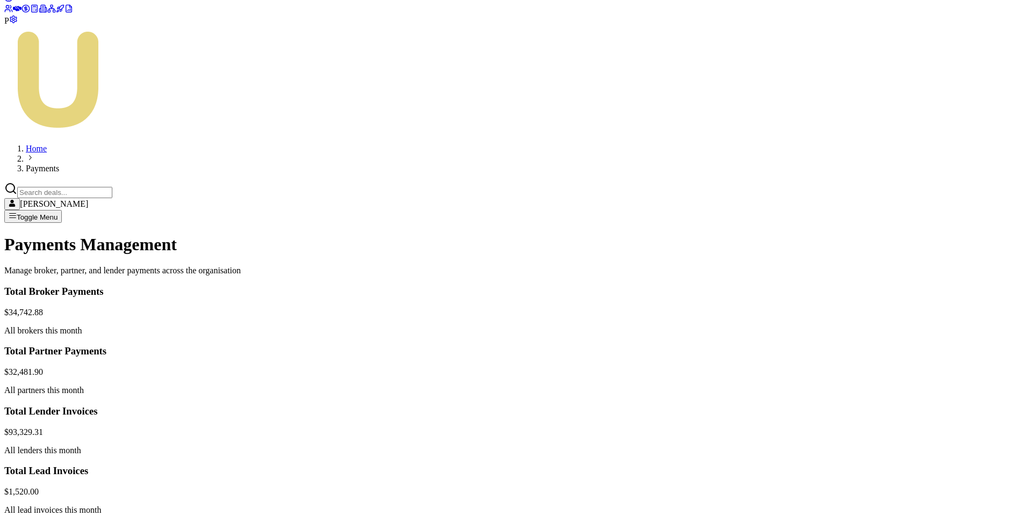
click at [930, 269] on html "Emu Broker P Home Payments [PERSON_NAME] Toggle Menu Payments Management Manage…" at bounding box center [516, 388] width 1032 height 1017
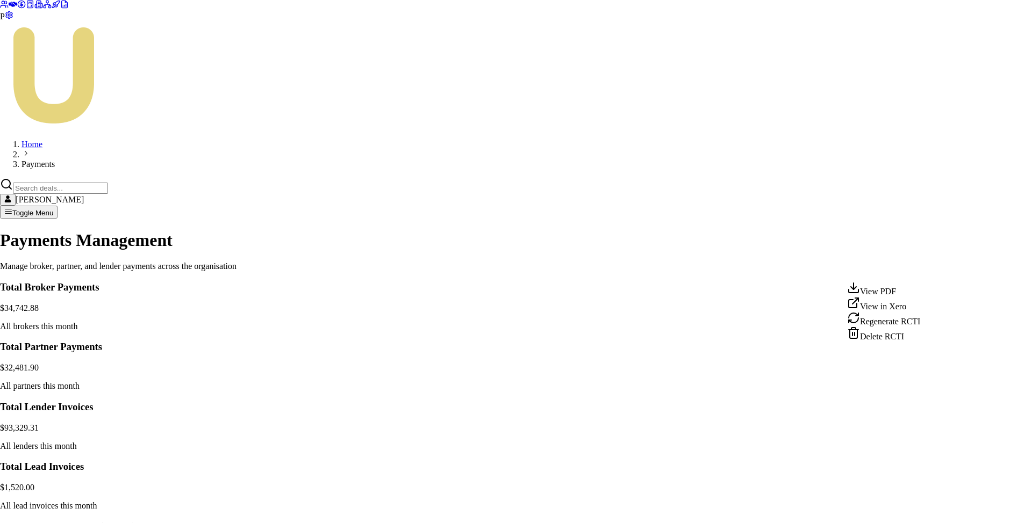
click at [896, 309] on div "View in Xero" at bounding box center [883, 304] width 73 height 15
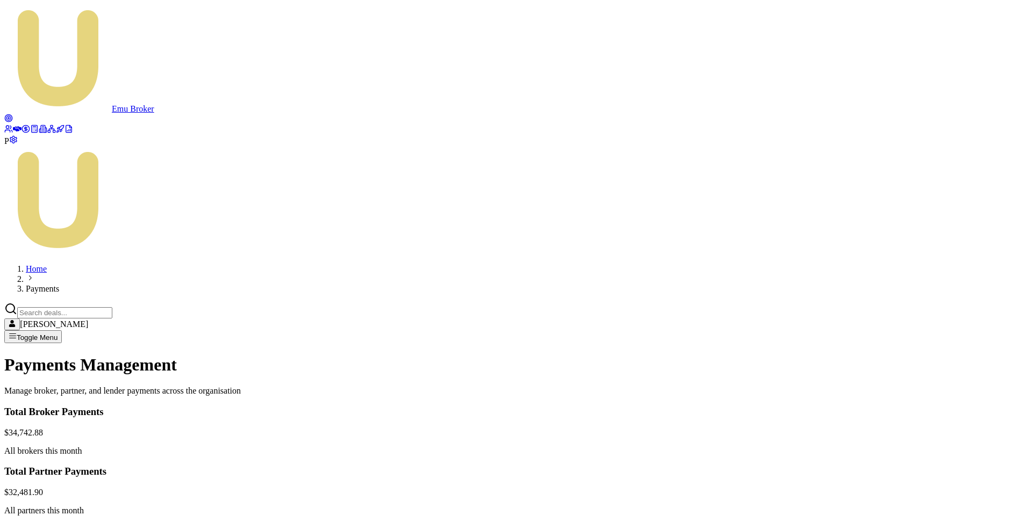
click at [925, 365] on html "Emu Broker P Home Payments [PERSON_NAME] Toggle Menu Payments Management Manage…" at bounding box center [516, 508] width 1032 height 1017
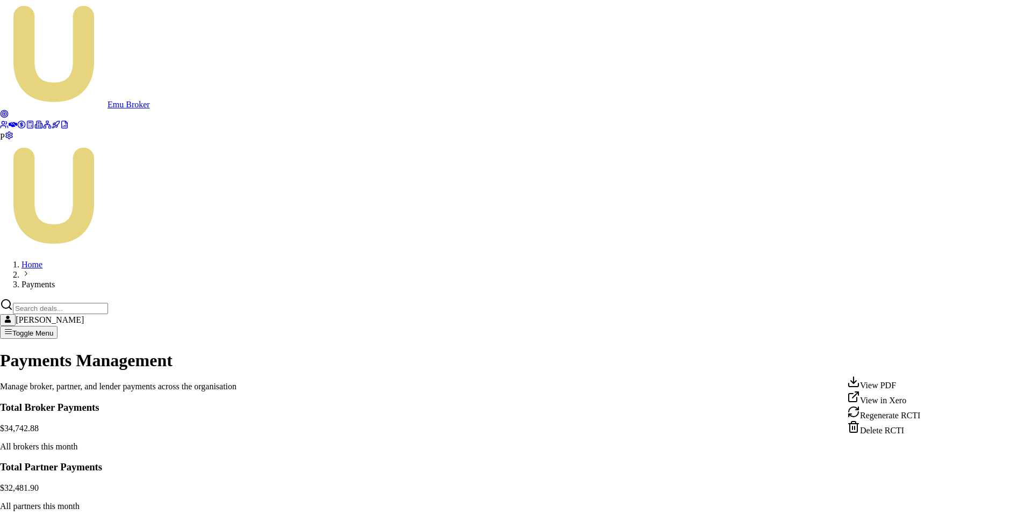
click at [895, 401] on div "View in Xero" at bounding box center [883, 398] width 73 height 15
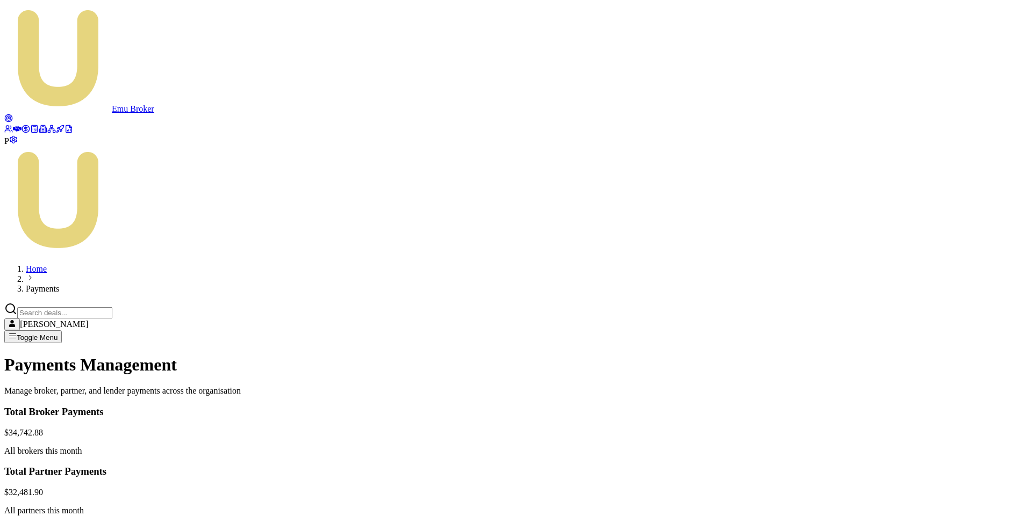
click at [923, 340] on html "Emu Broker P Home Payments [PERSON_NAME] Toggle Menu Payments Management Manage…" at bounding box center [516, 508] width 1032 height 1017
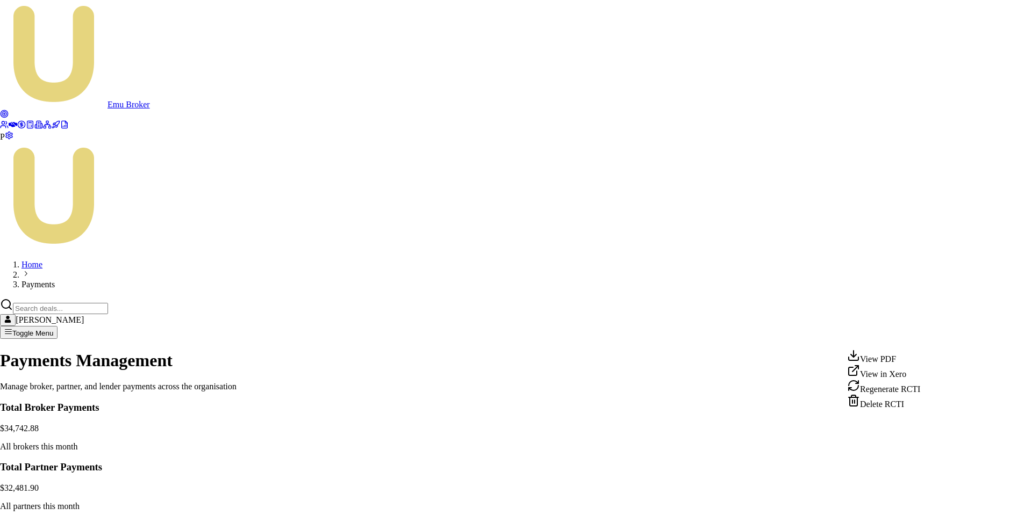
click at [897, 361] on div "View PDF" at bounding box center [883, 356] width 73 height 15
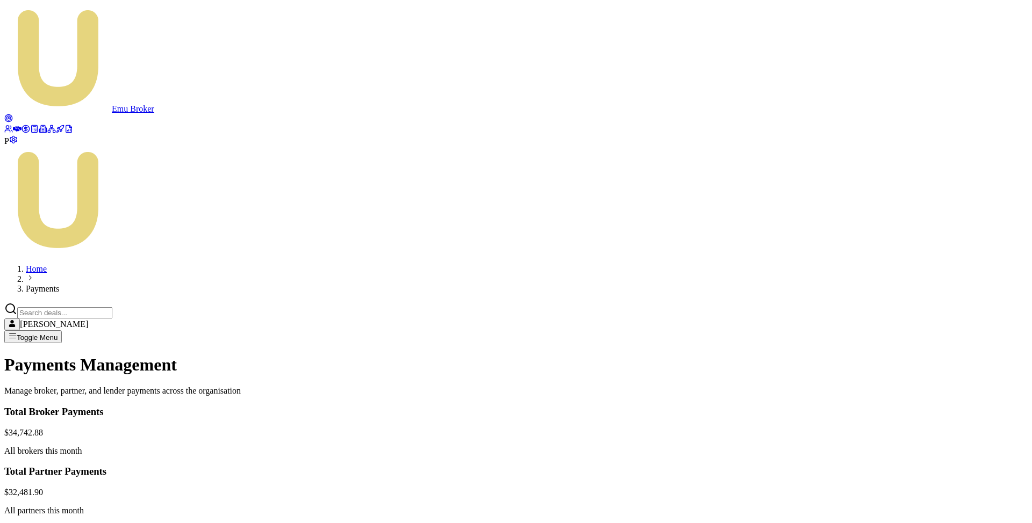
drag, startPoint x: 698, startPoint y: 338, endPoint x: 722, endPoint y: 339, distance: 24.7
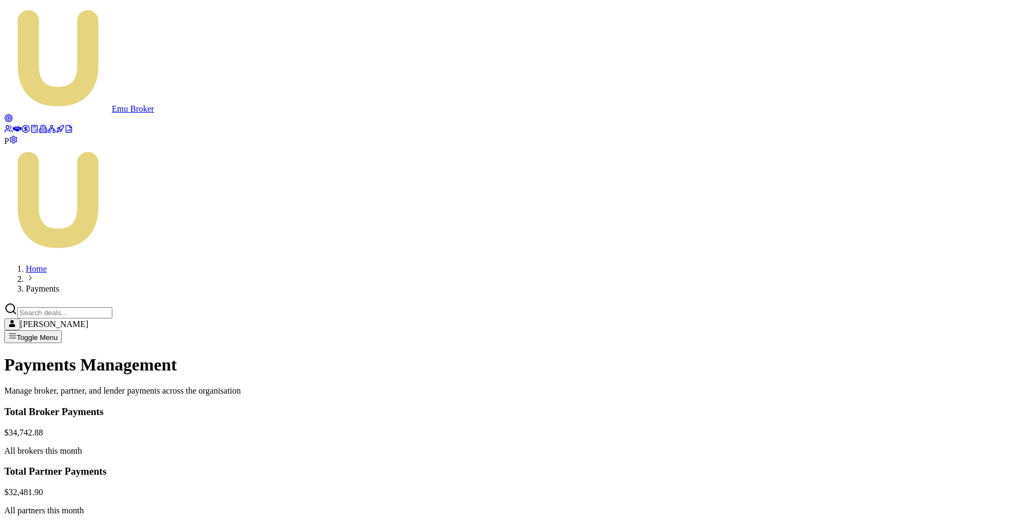
copy div "945.54"
click at [923, 339] on html "Emu Broker P Home Payments [PERSON_NAME] Toggle Menu Payments Management Manage…" at bounding box center [516, 508] width 1032 height 1017
click at [924, 342] on html "Emu Broker P Home Payments [PERSON_NAME] Toggle Menu Payments Management Manage…" at bounding box center [516, 508] width 1032 height 1017
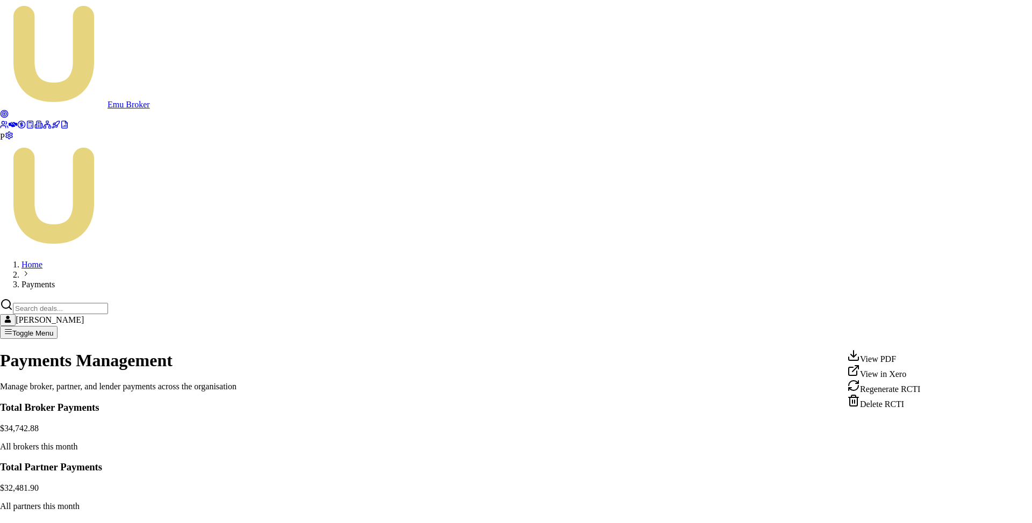
click at [927, 333] on html "Emu Broker P Home Payments [PERSON_NAME] Toggle Menu Payments Management Manage…" at bounding box center [516, 506] width 1032 height 1013
click at [913, 377] on div "View in Xero" at bounding box center [883, 371] width 73 height 15
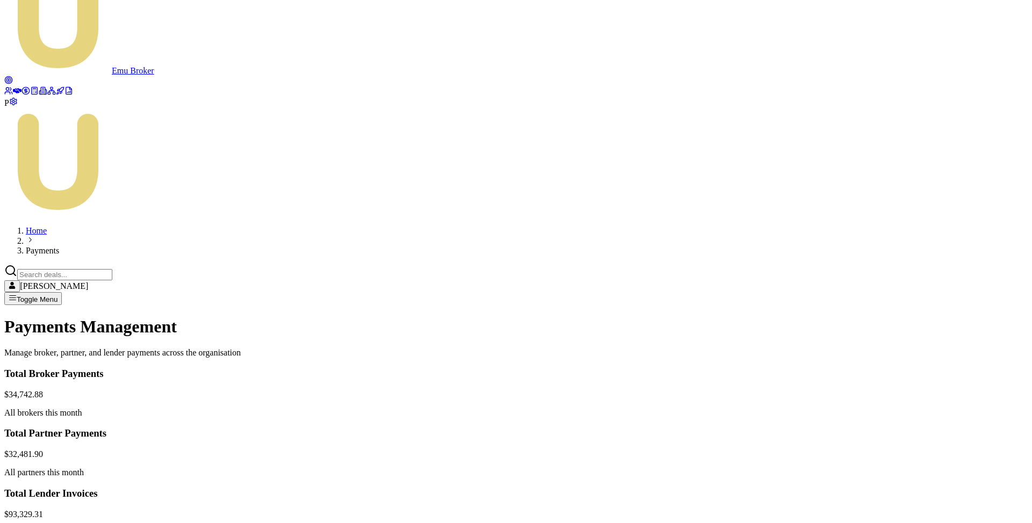
scroll to position [75, 0]
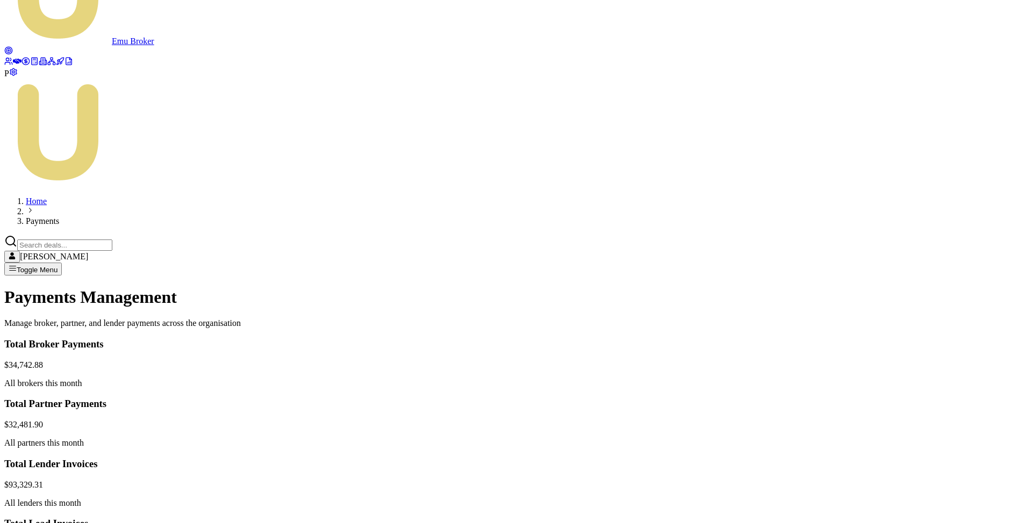
scroll to position [120, 0]
